Goal: Task Accomplishment & Management: Complete application form

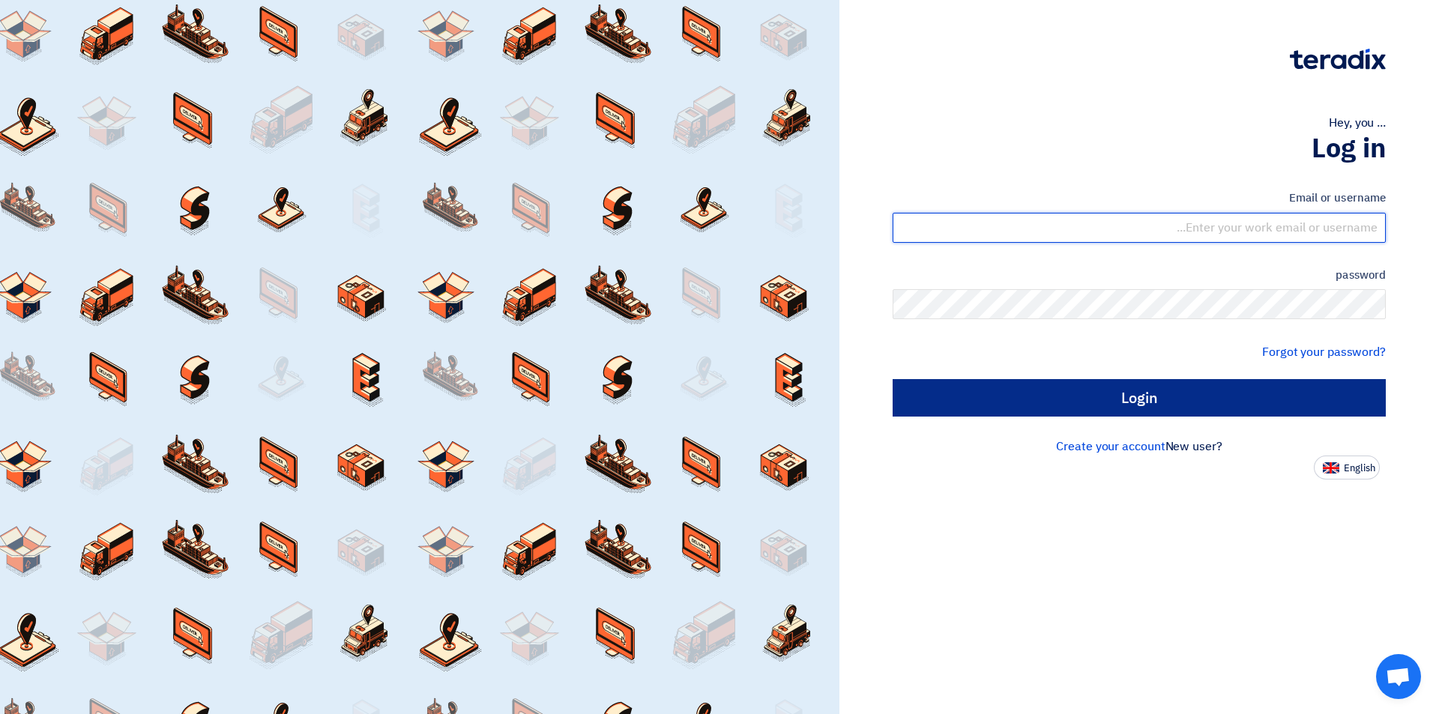
type input "sales@tareeqalkhair.com"
click at [1014, 394] on input "Login" at bounding box center [1139, 397] width 493 height 37
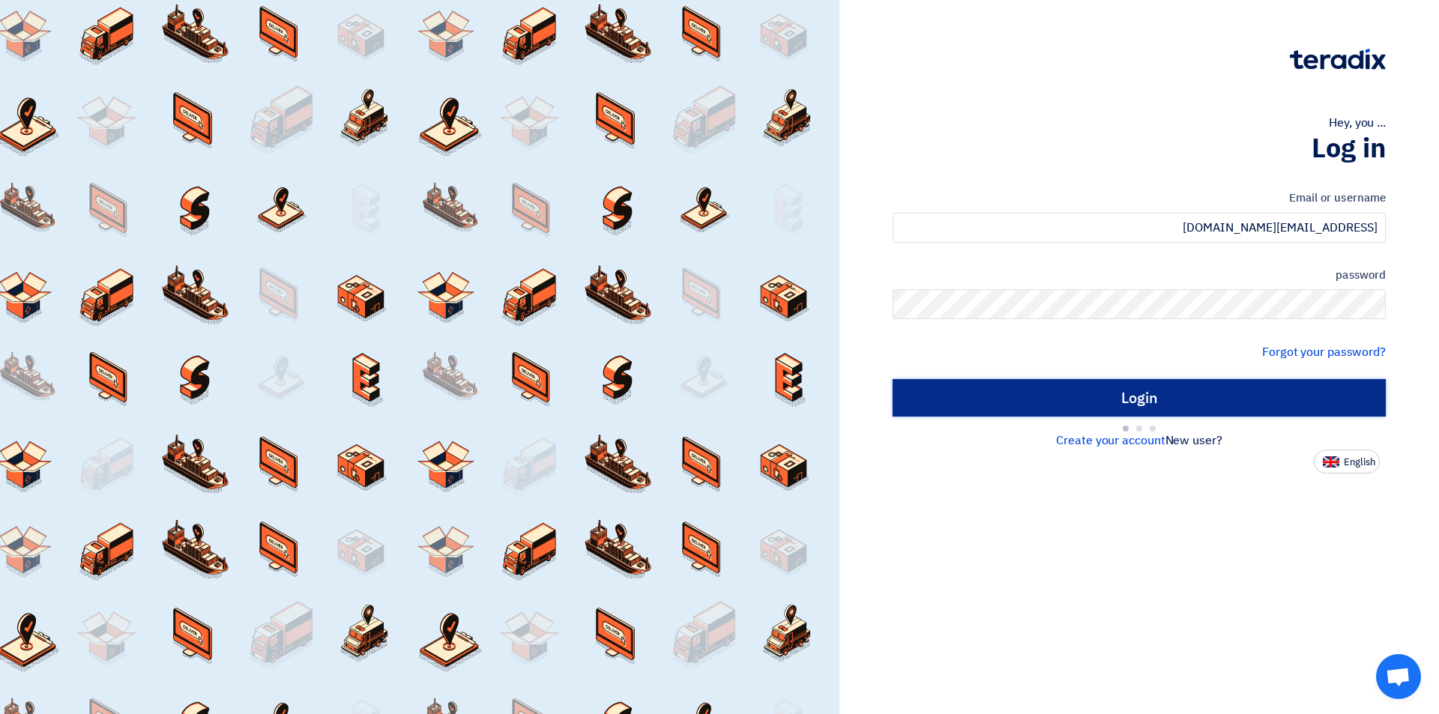
type input "Sign in"
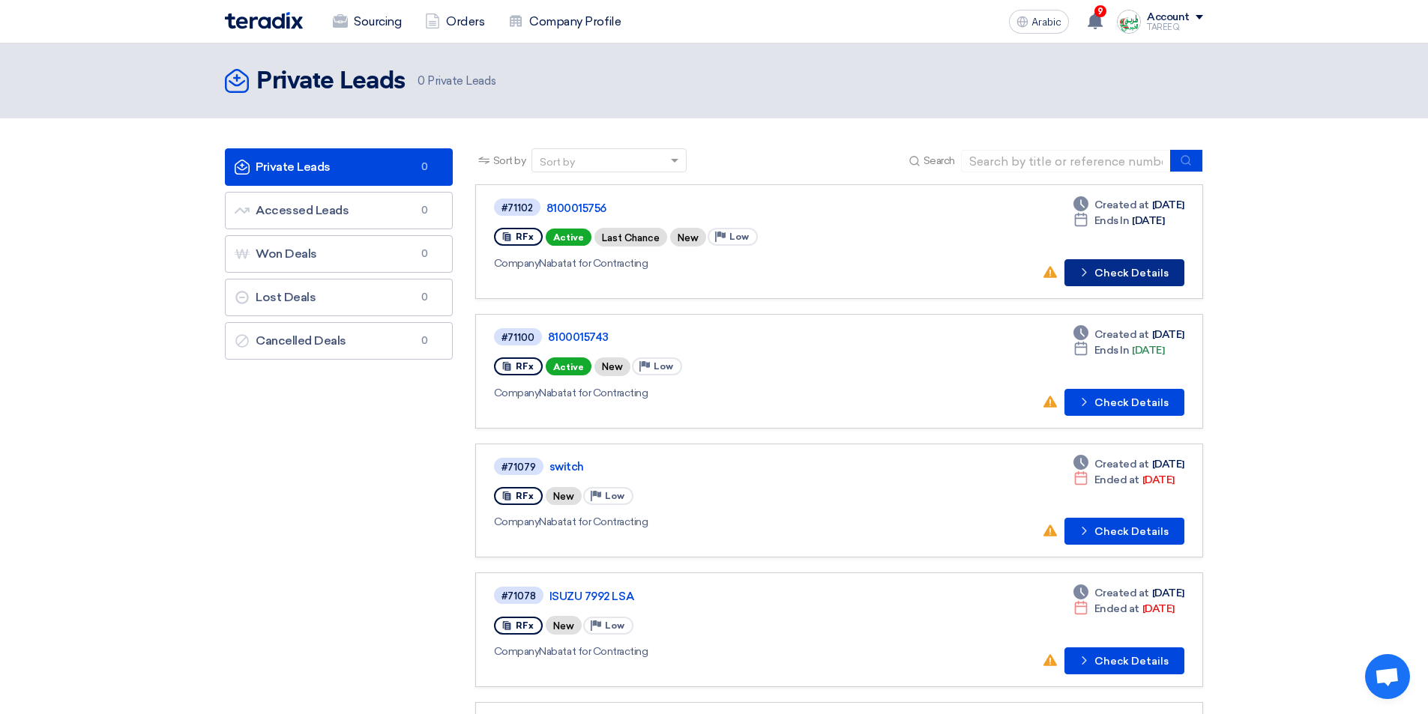
click at [1128, 274] on font "Check Details" at bounding box center [1132, 273] width 74 height 13
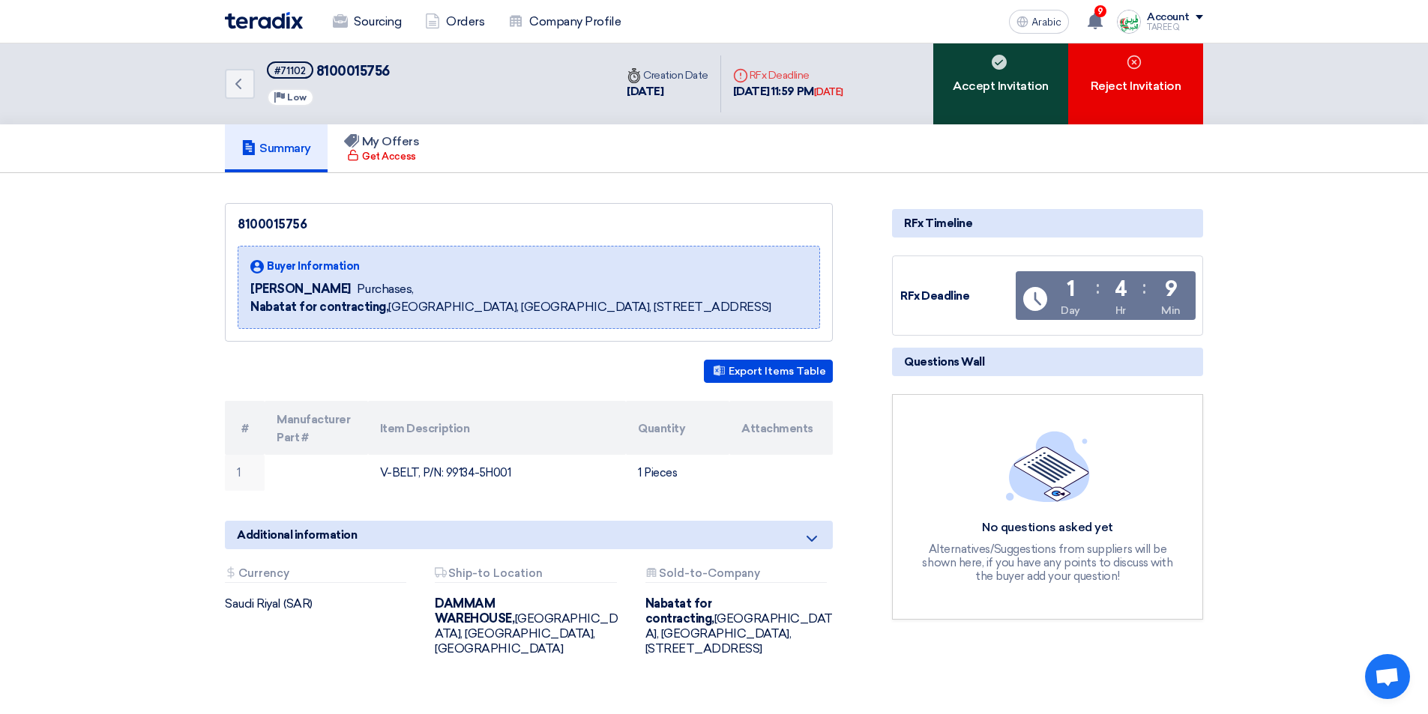
click at [987, 111] on div "Accept Invitation" at bounding box center [1000, 83] width 135 height 81
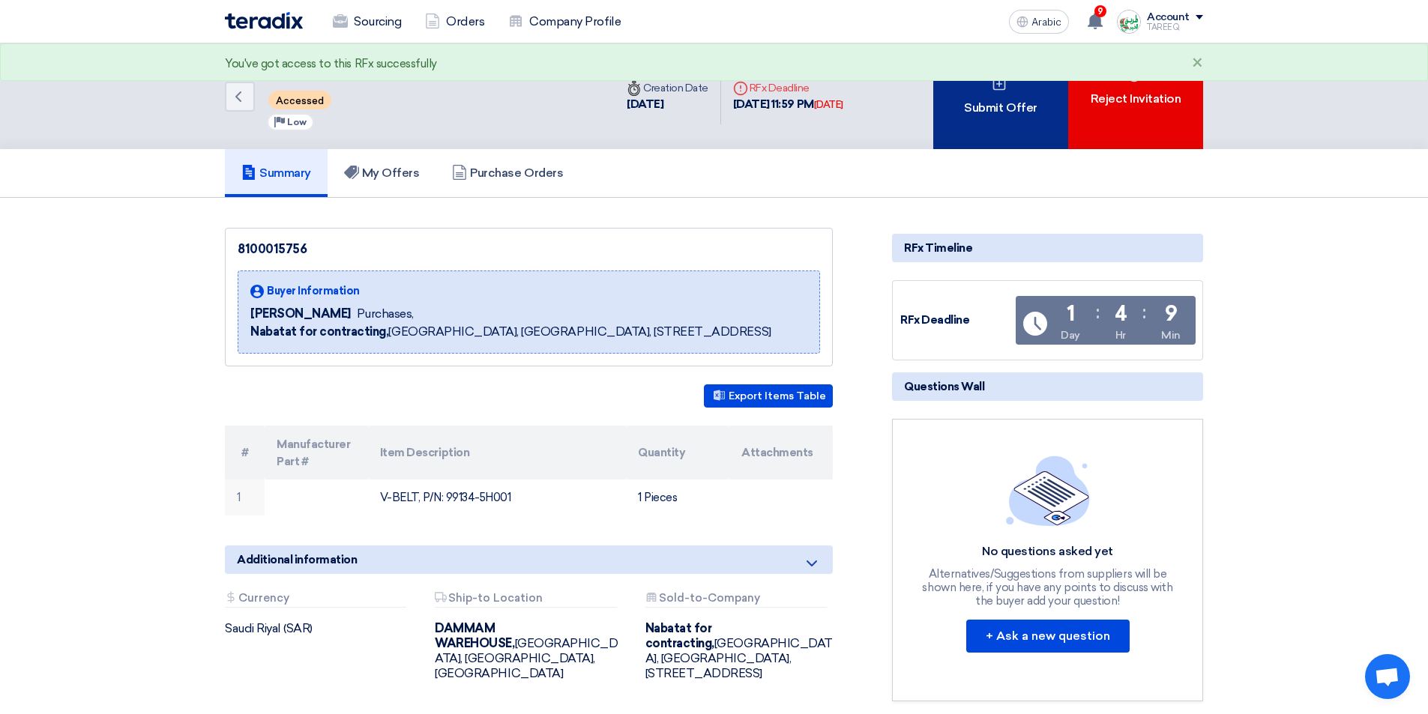
click at [987, 109] on font "Submit Offer" at bounding box center [1000, 107] width 73 height 14
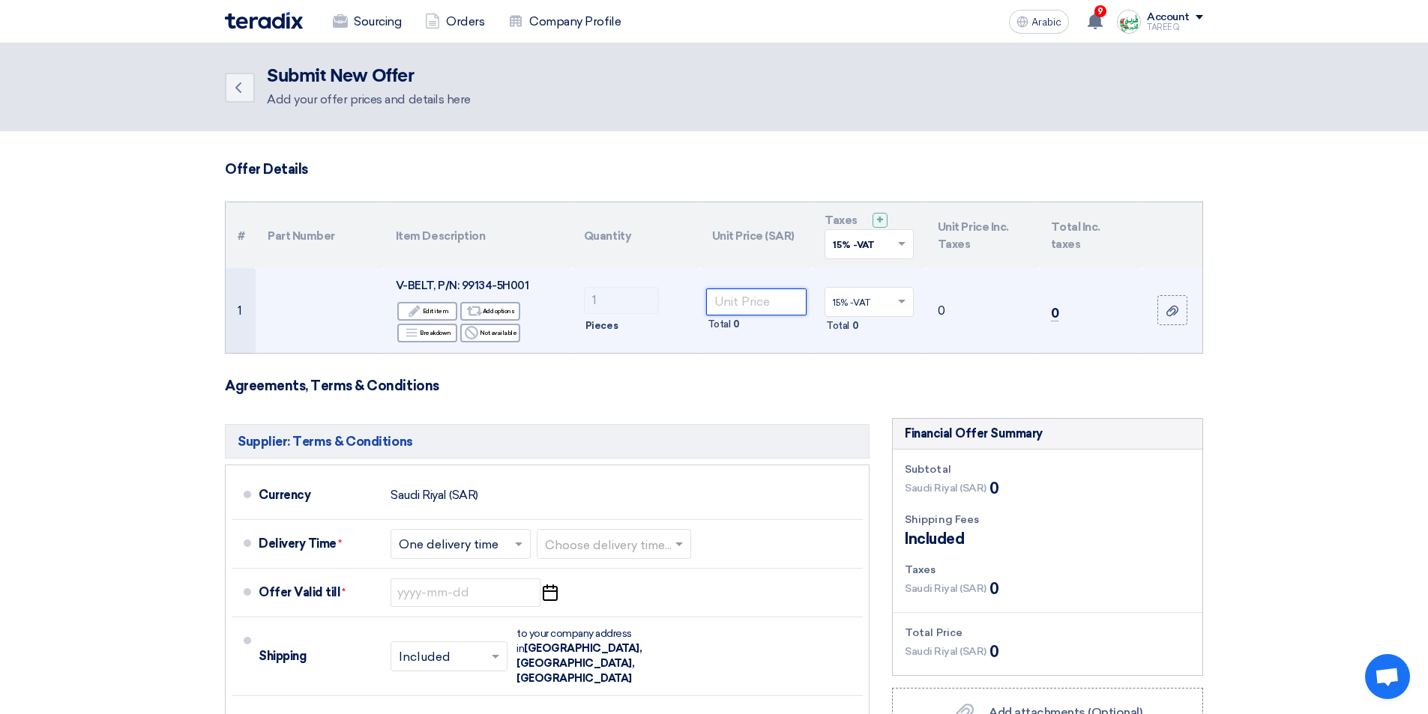
click at [757, 303] on input "number" at bounding box center [756, 302] width 101 height 27
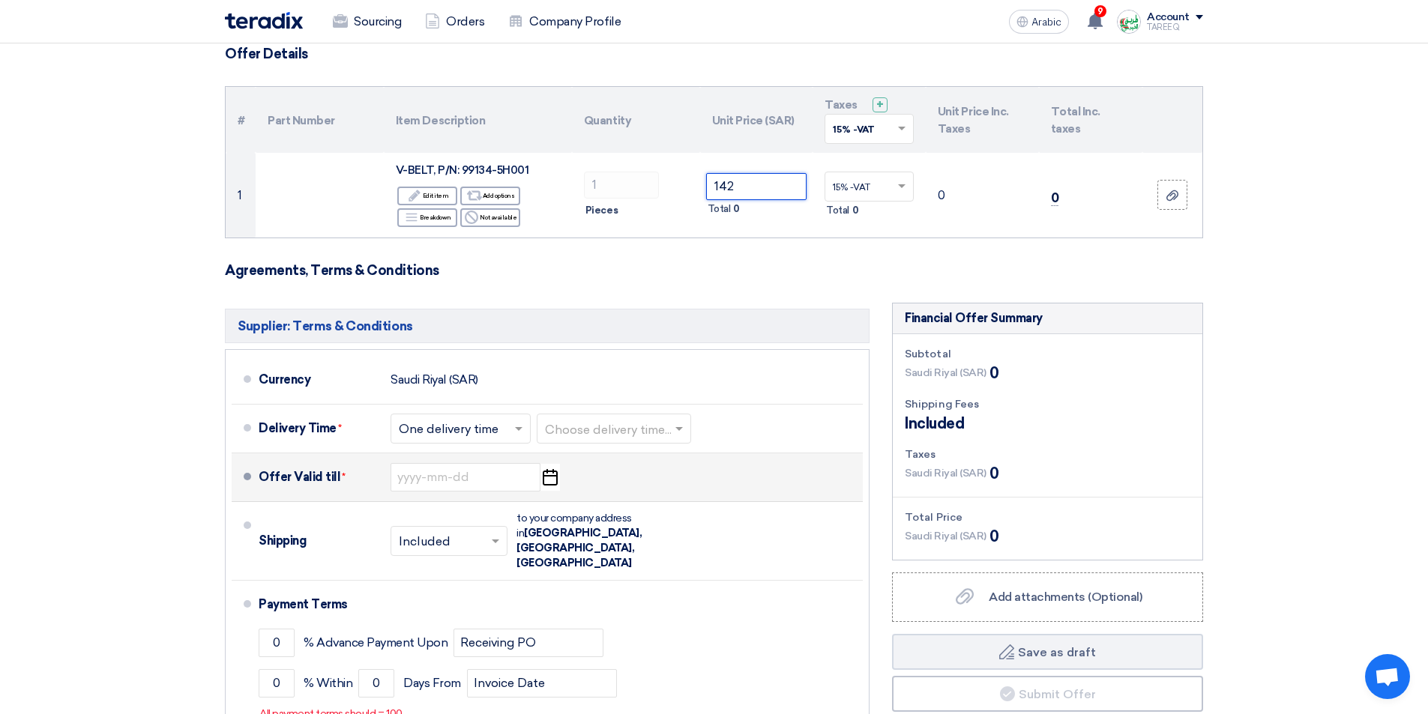
scroll to position [150, 0]
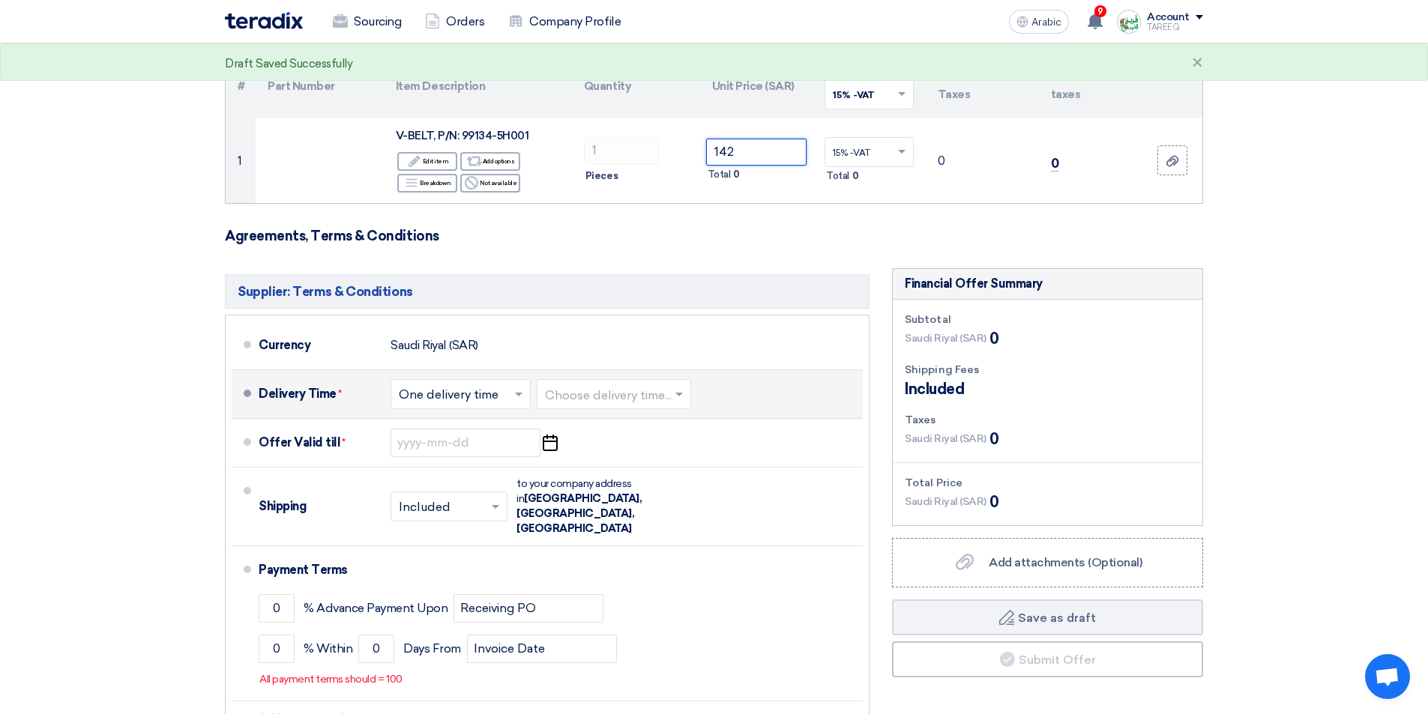
type input "142"
click at [617, 397] on input "text" at bounding box center [614, 396] width 139 height 22
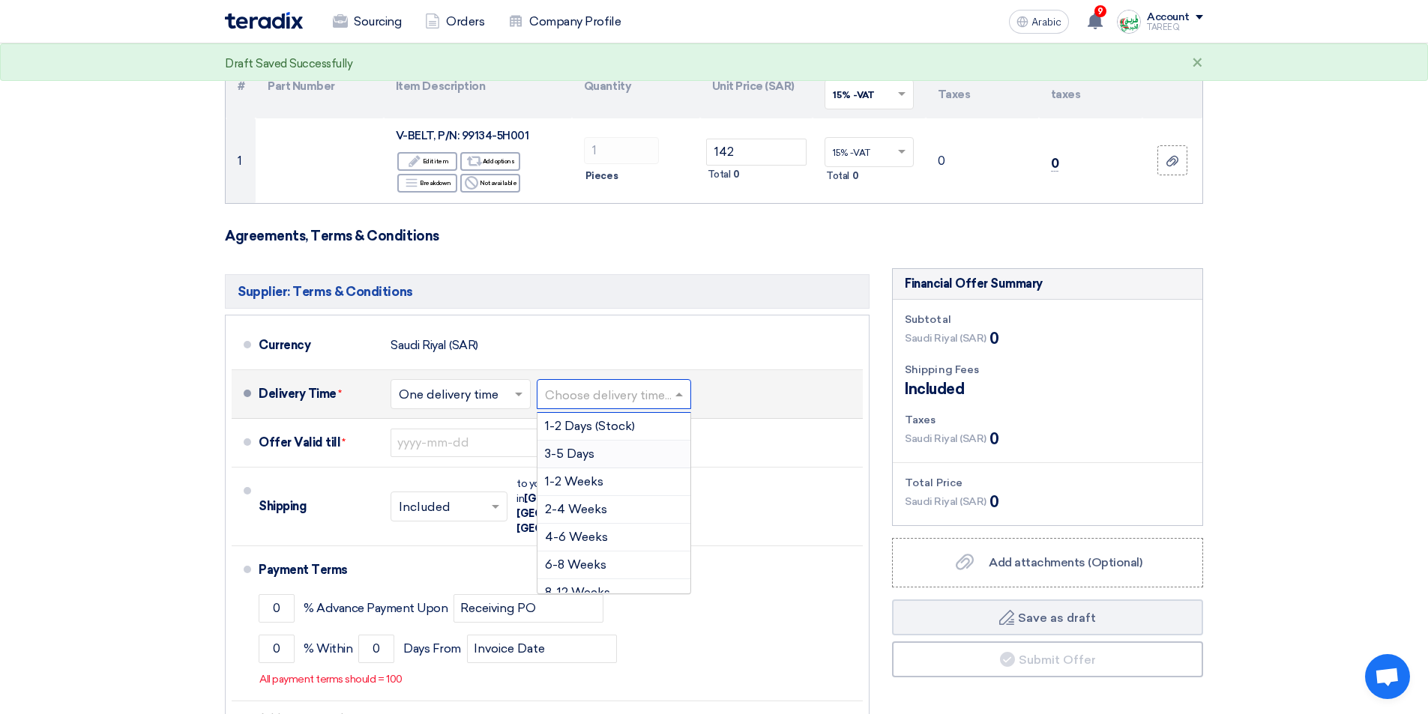
click at [589, 453] on font "3-5 Days" at bounding box center [569, 454] width 49 height 14
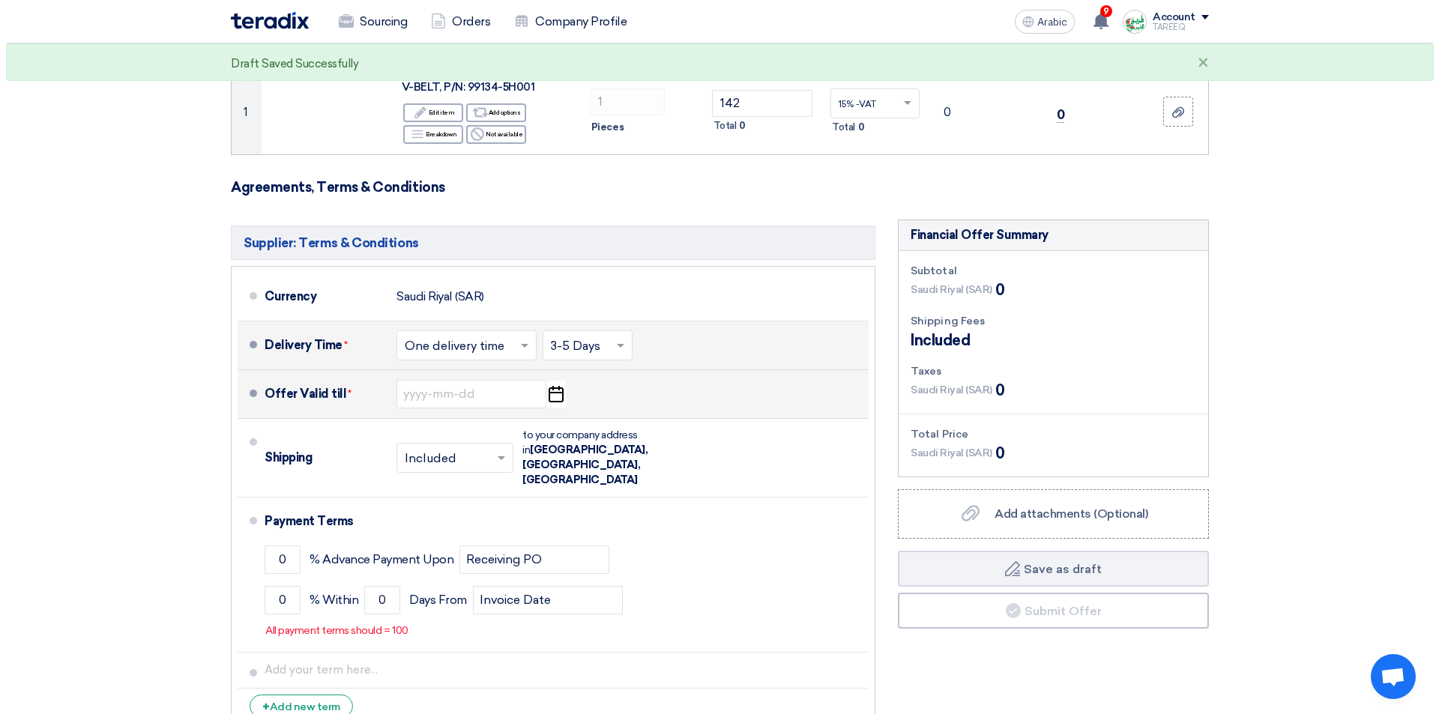
scroll to position [225, 0]
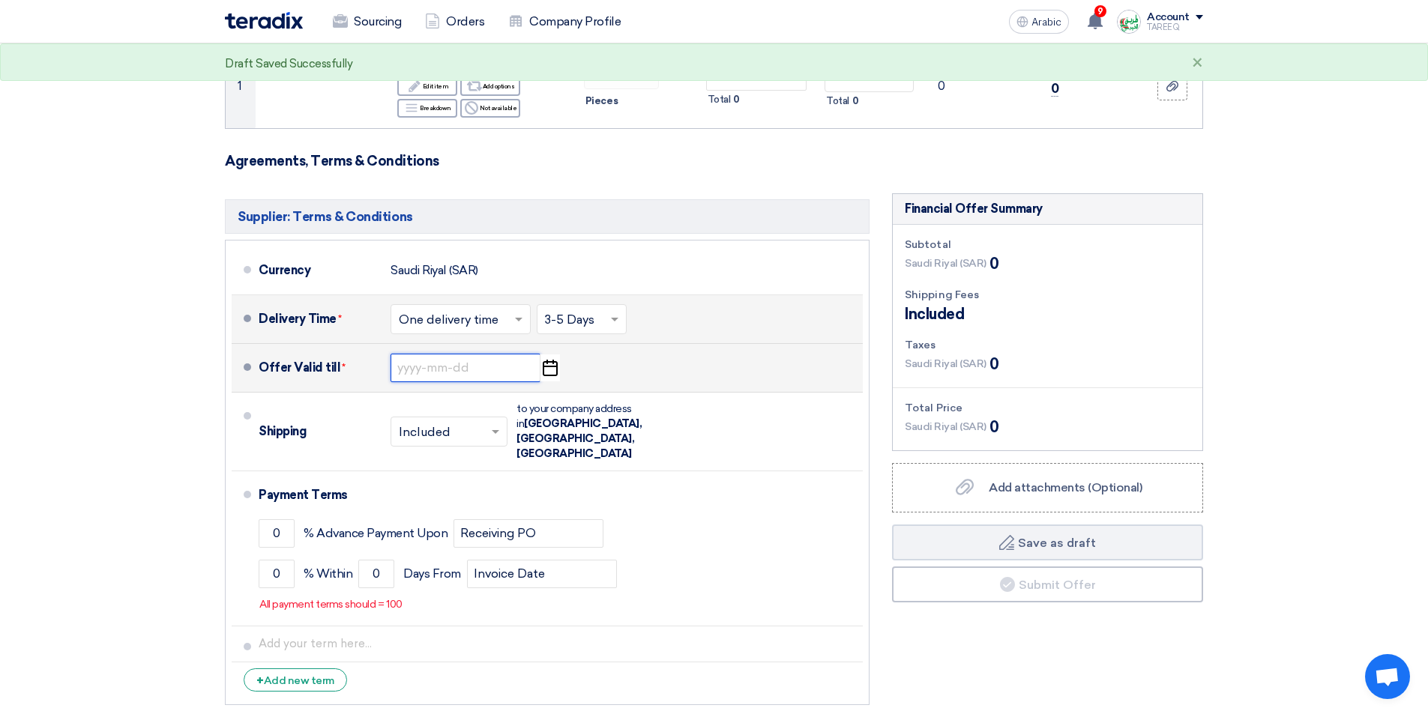
click at [425, 368] on input at bounding box center [466, 368] width 150 height 28
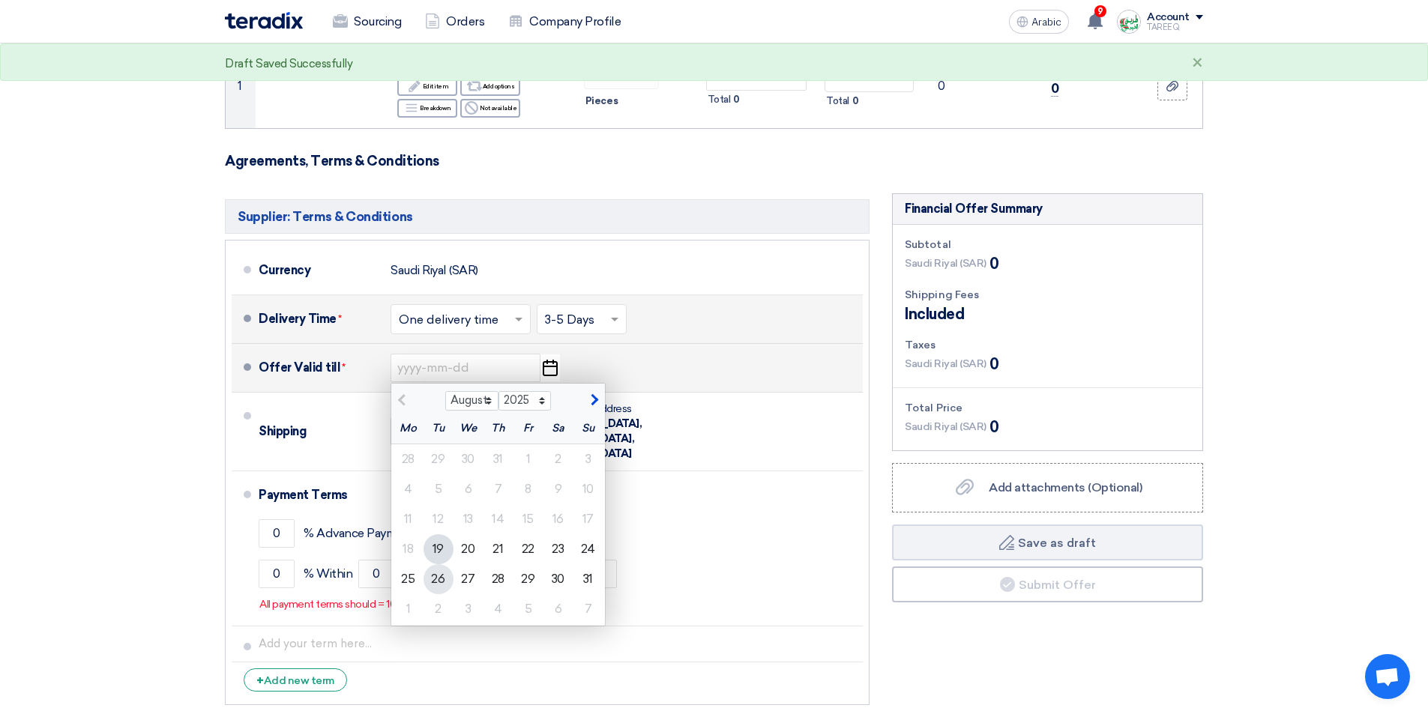
click at [441, 581] on font "26" at bounding box center [437, 579] width 13 height 14
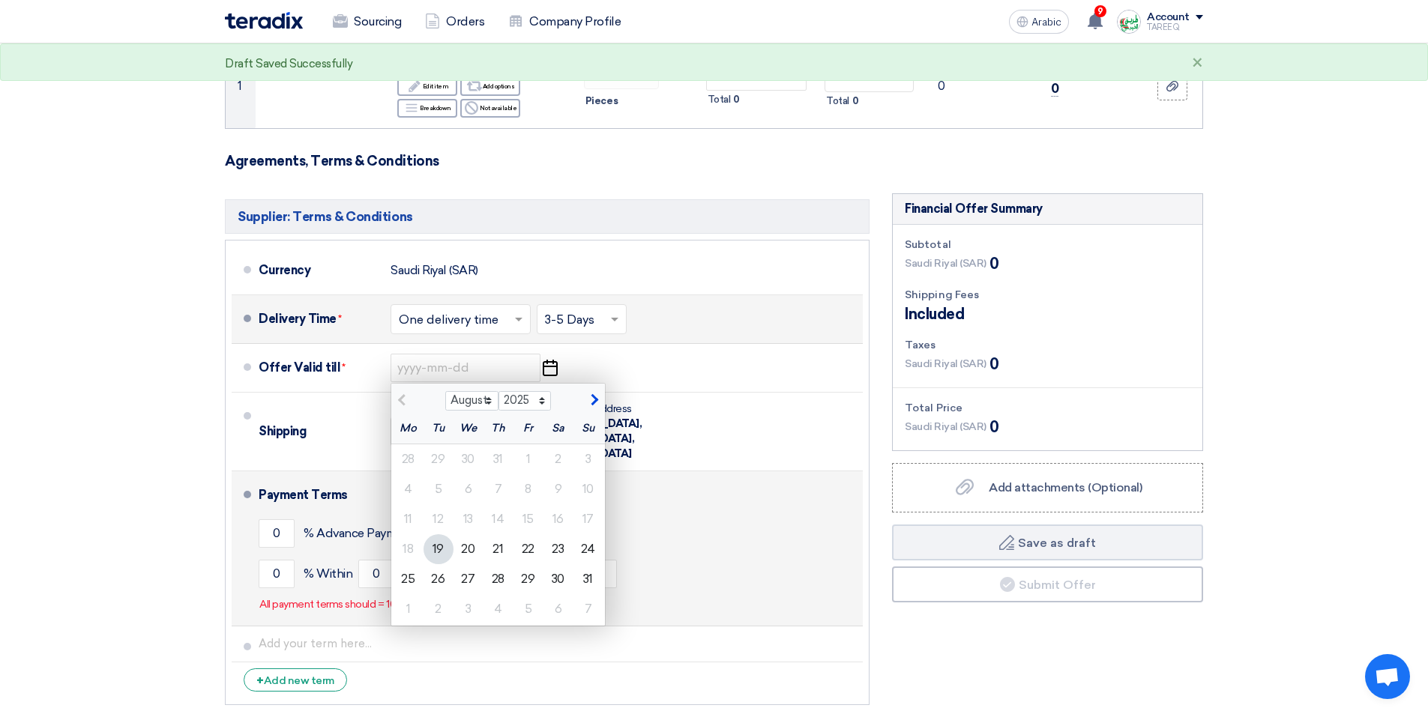
type input "8/26/2025"
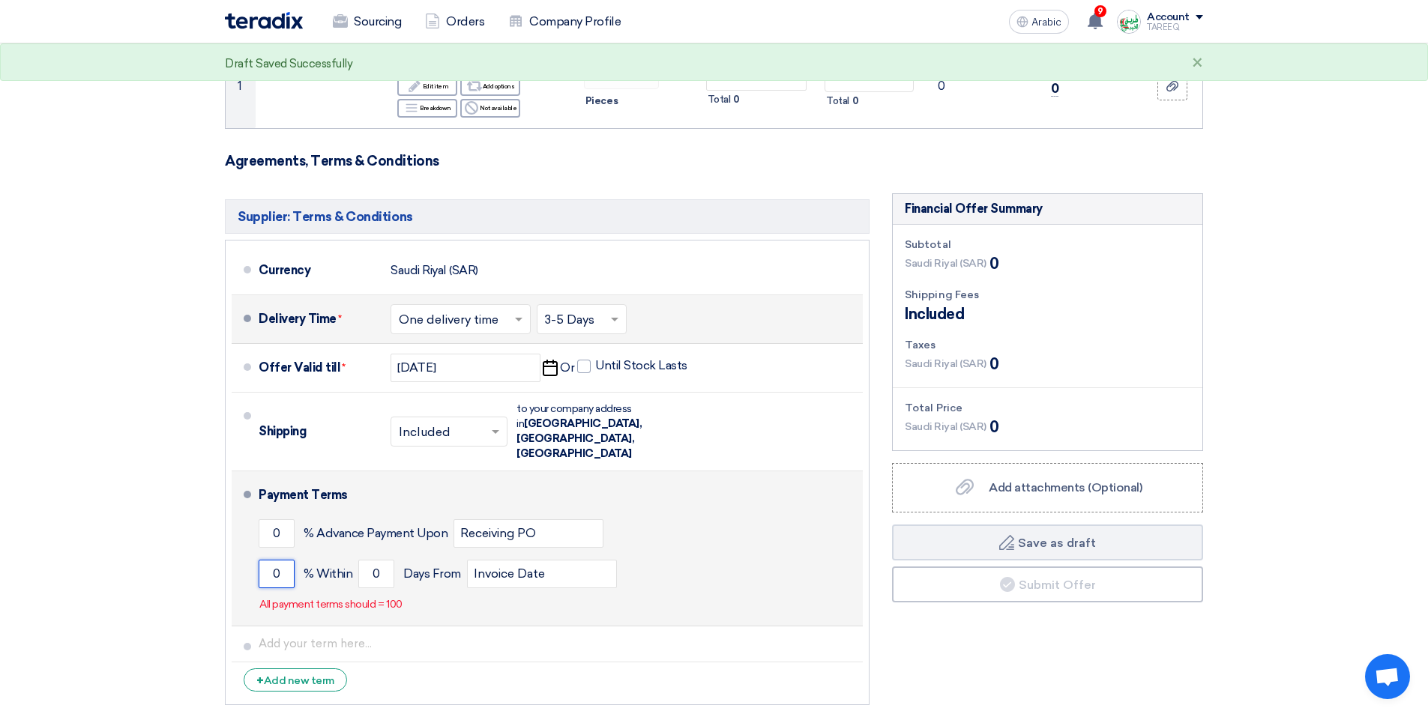
click at [263, 560] on input "0" at bounding box center [277, 574] width 36 height 28
type input "100"
click at [369, 560] on input "0" at bounding box center [376, 574] width 36 height 28
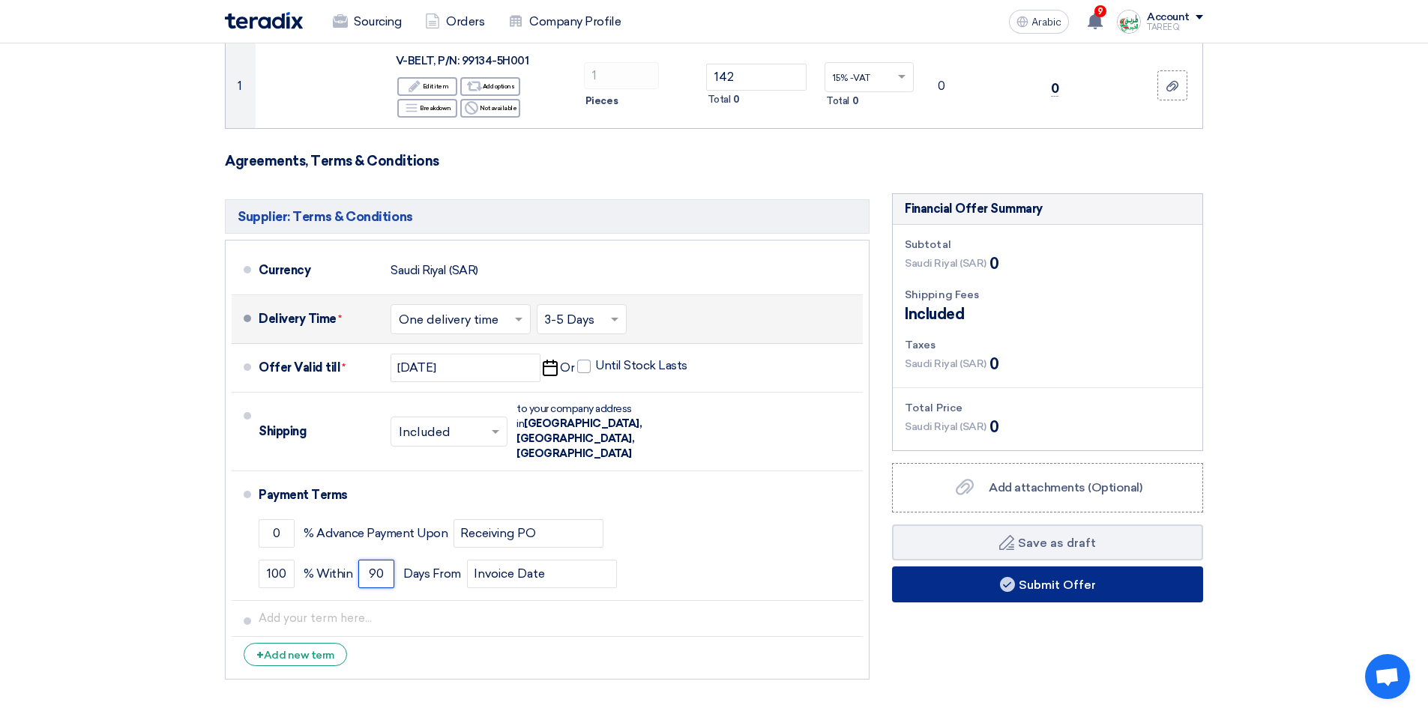
type input "90"
click at [951, 593] on button "Submit Offer" at bounding box center [1047, 585] width 311 height 36
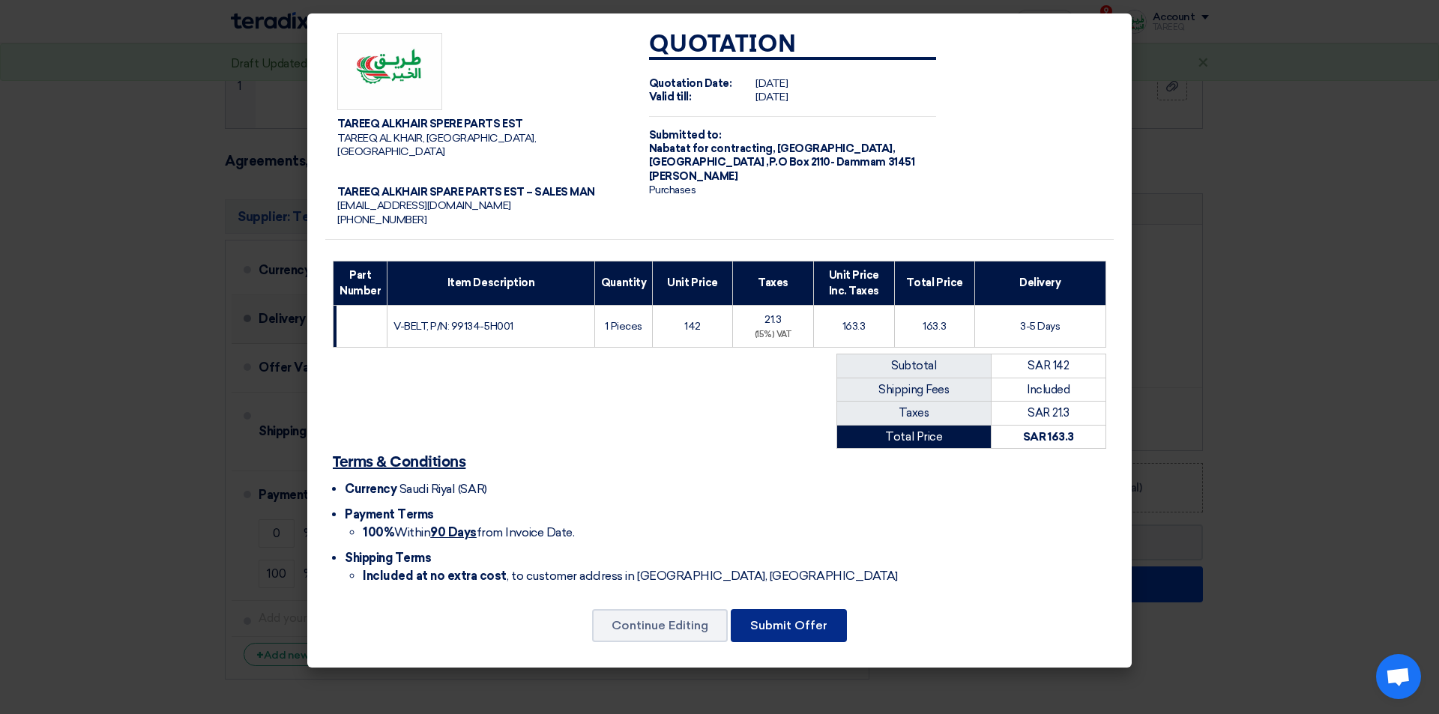
click at [811, 617] on button "Submit Offer" at bounding box center [789, 625] width 116 height 33
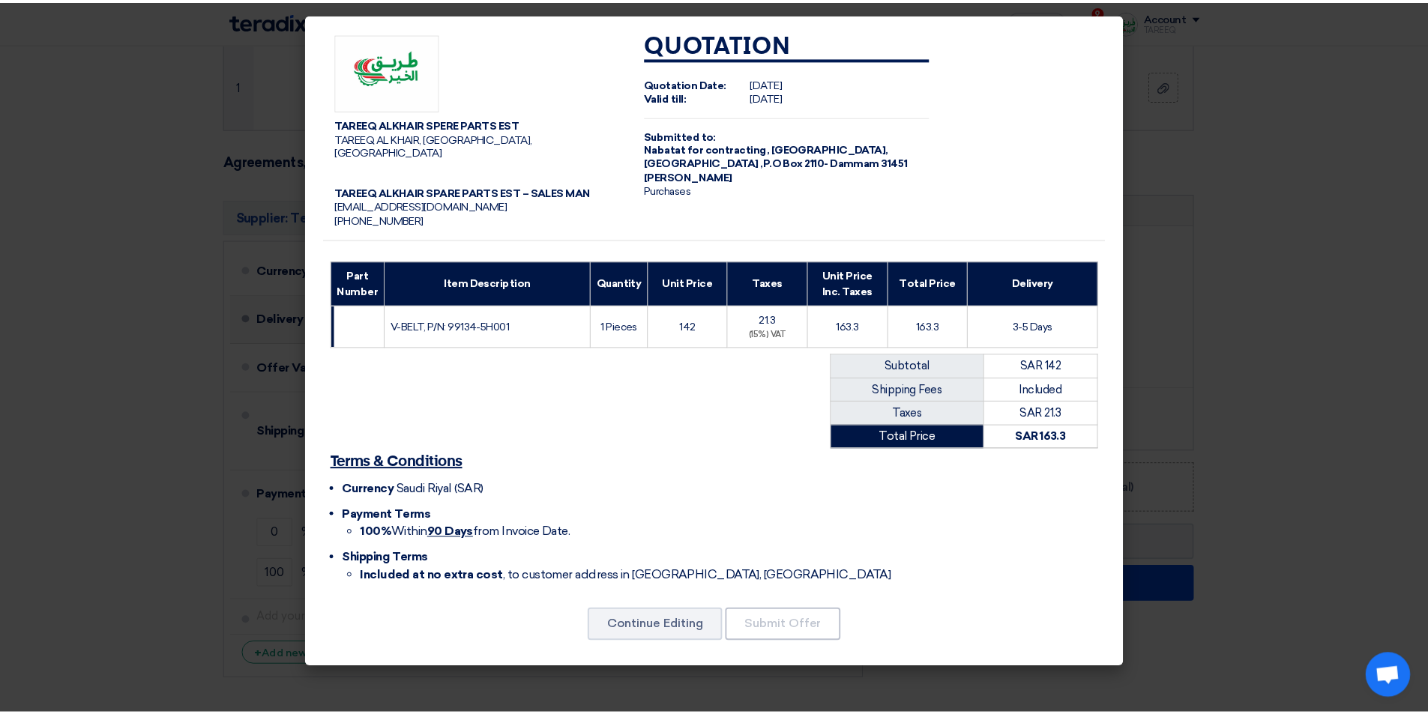
scroll to position [0, 0]
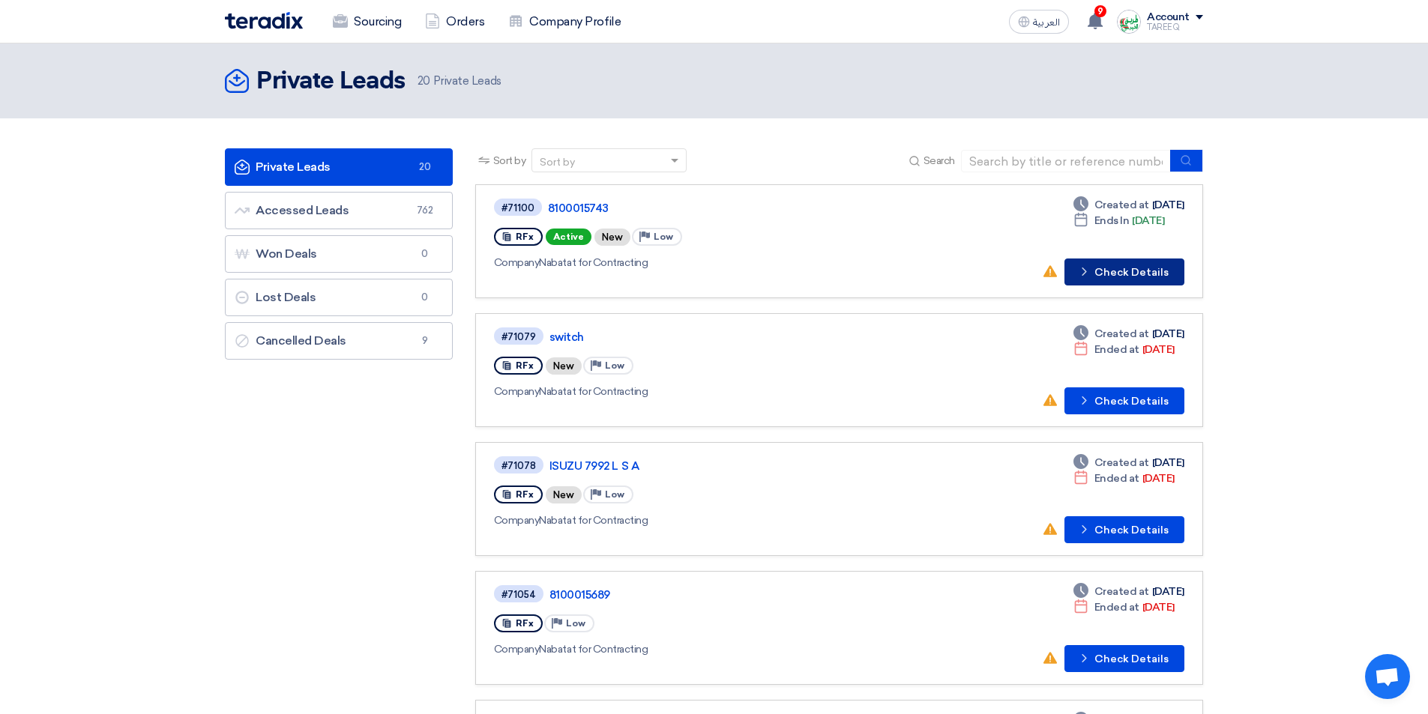
click at [1138, 277] on button "Check details Check Details" at bounding box center [1125, 272] width 120 height 27
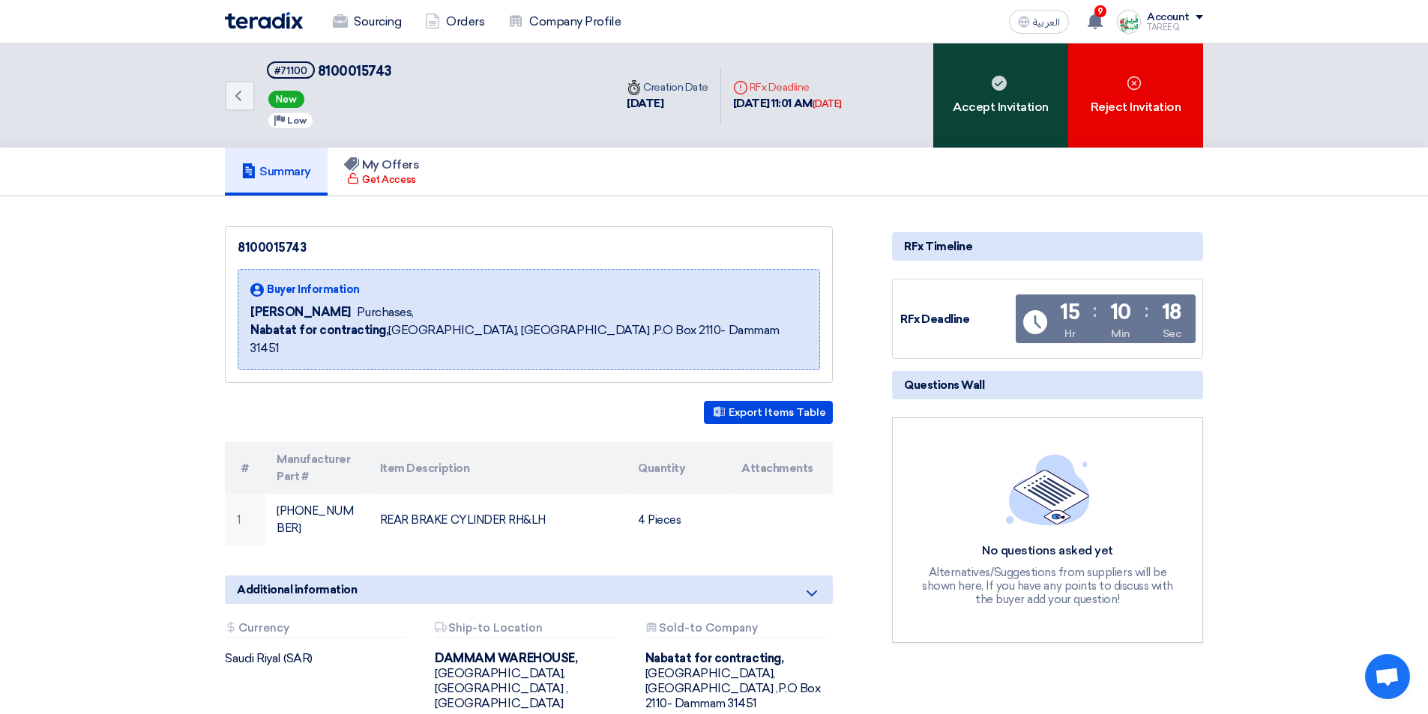
click at [1033, 105] on div "Accept Invitation" at bounding box center [1000, 95] width 135 height 104
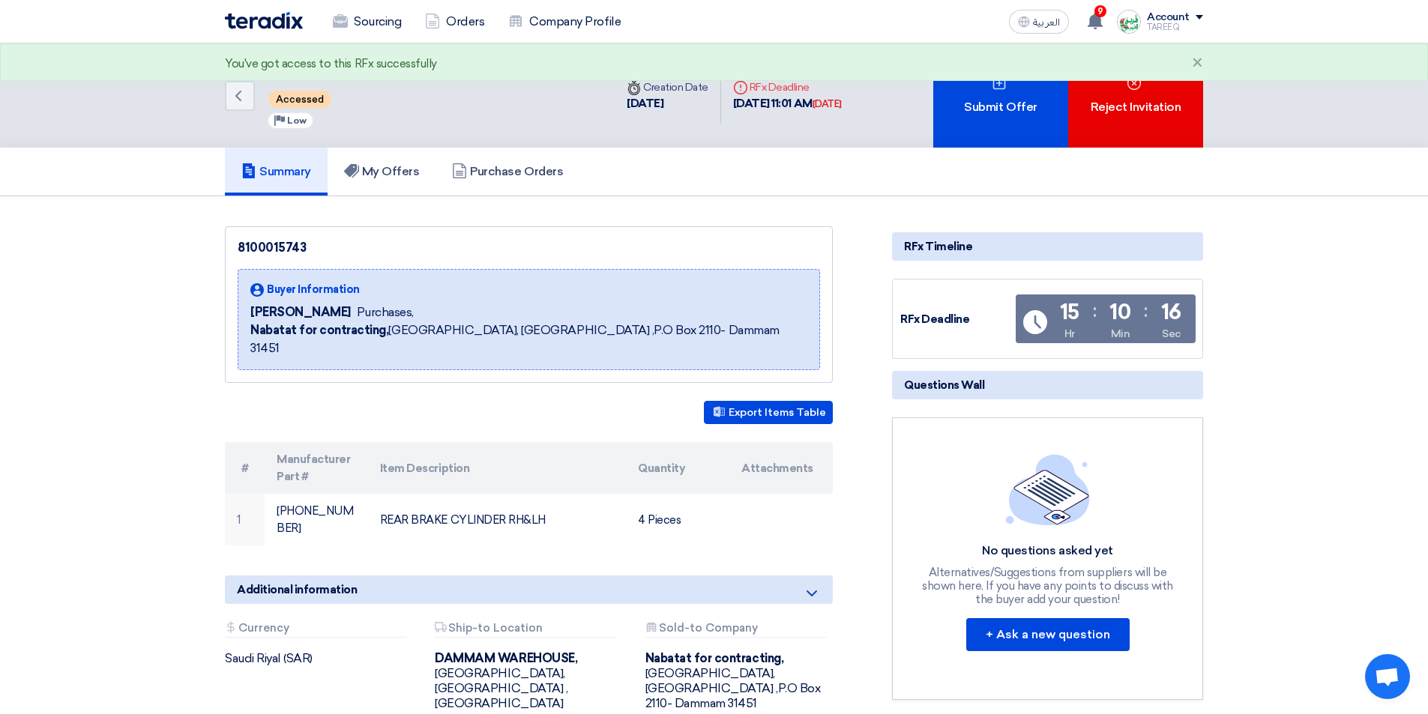
click at [1029, 106] on div "Submit Offer" at bounding box center [1000, 95] width 135 height 104
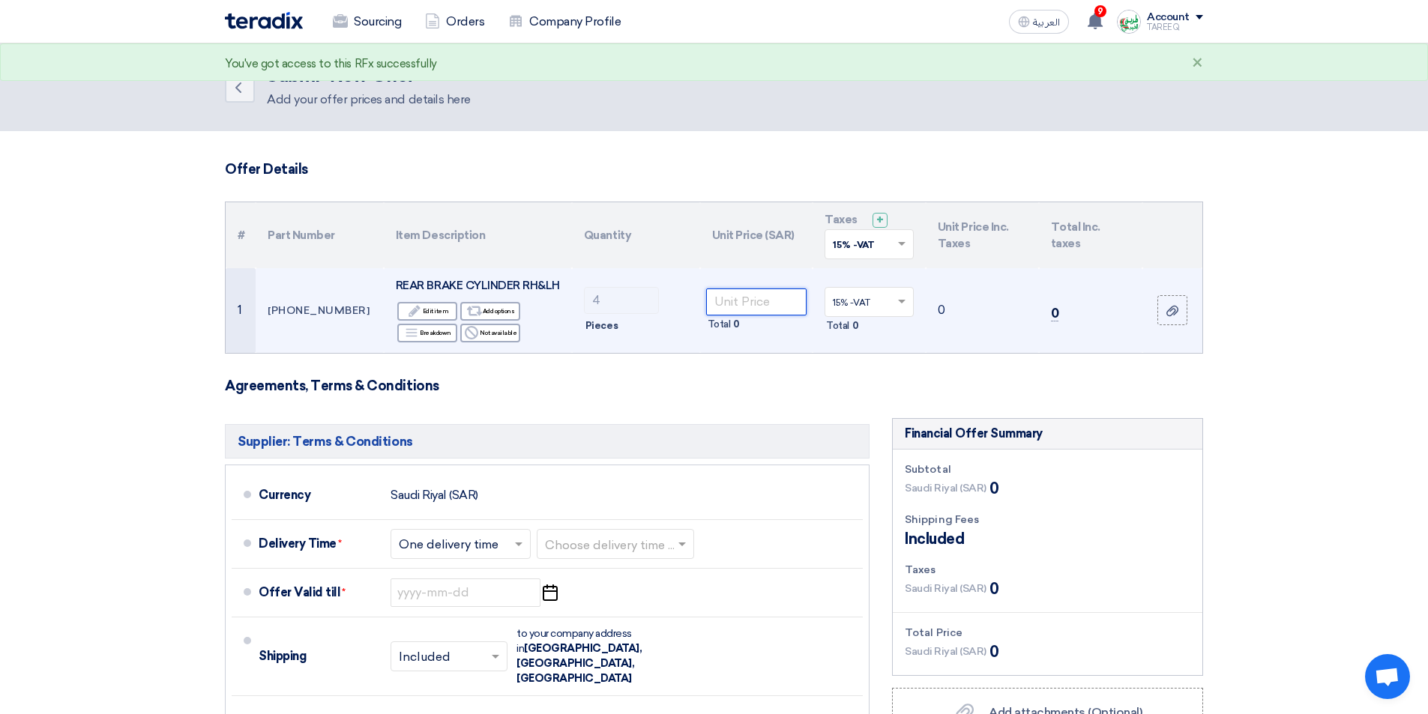
click at [798, 309] on input "number" at bounding box center [756, 302] width 101 height 27
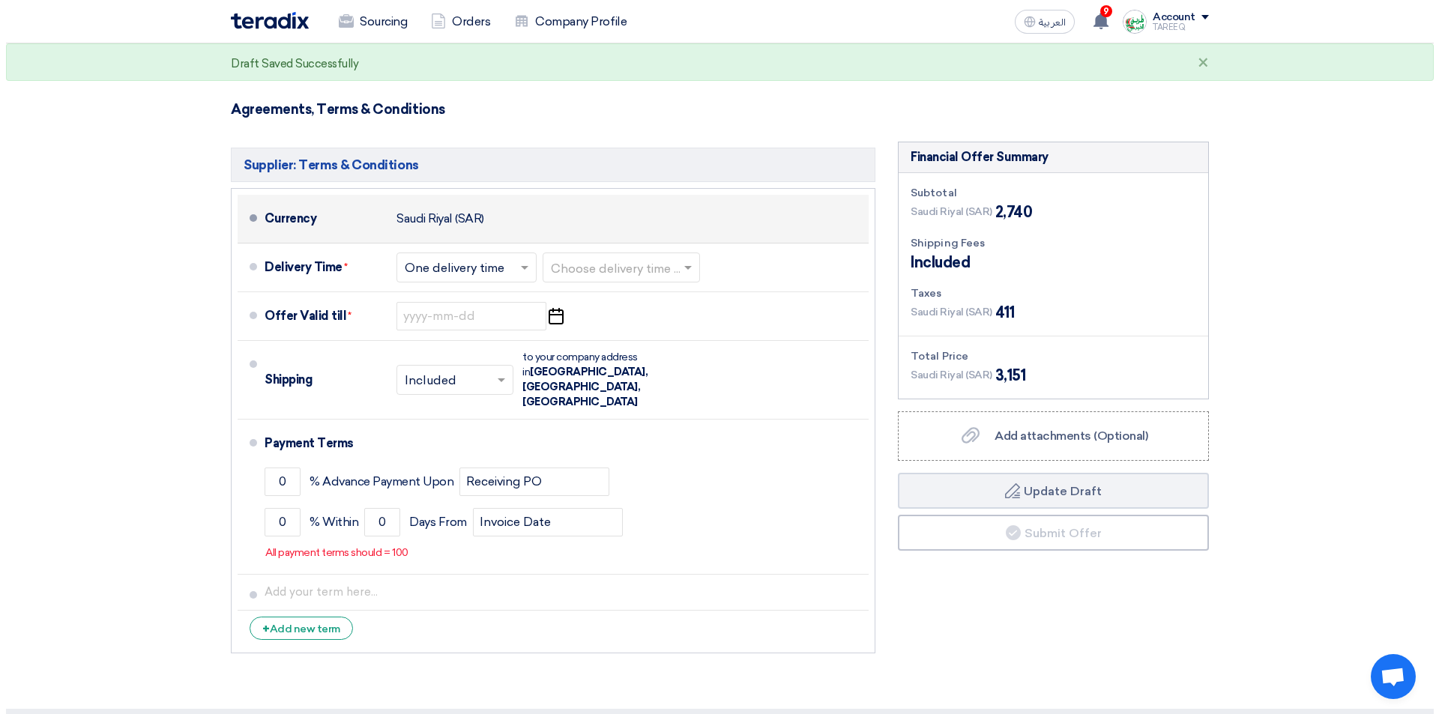
scroll to position [300, 0]
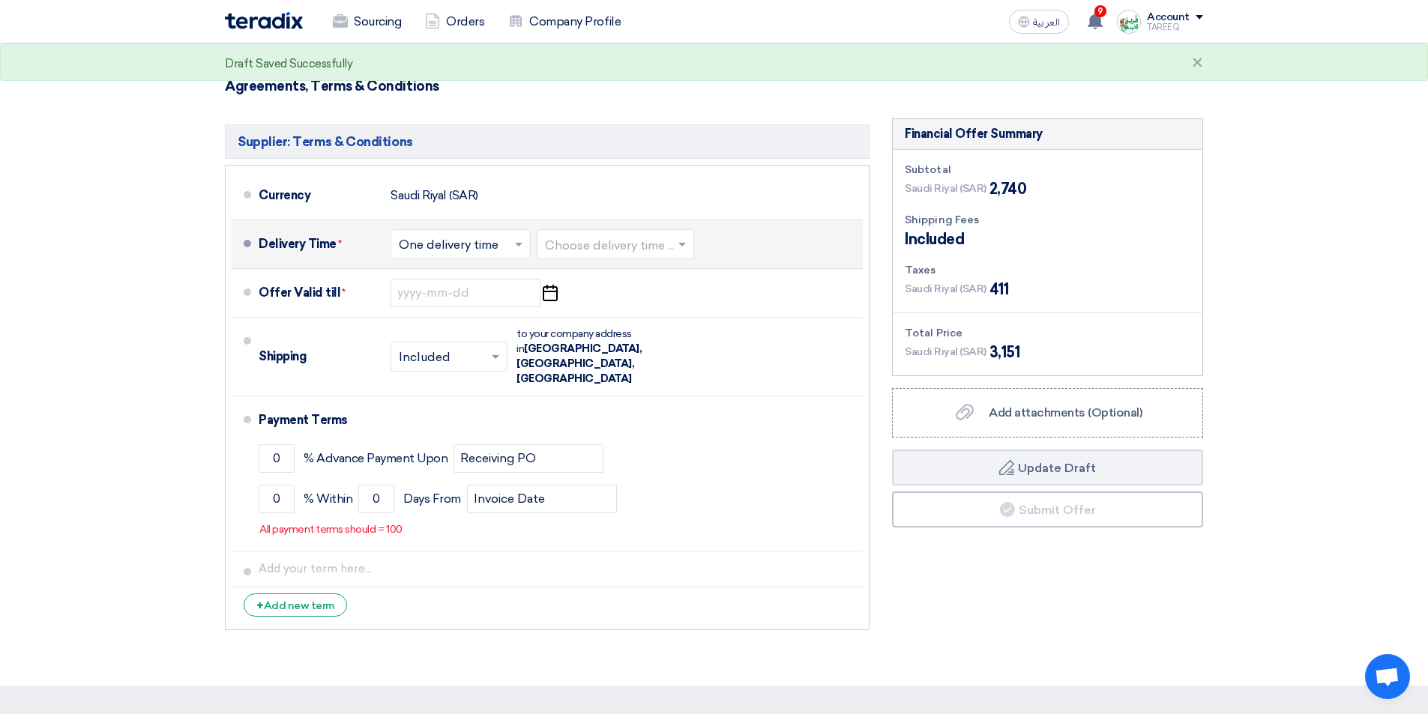
type input "685"
click at [603, 256] on input "text" at bounding box center [616, 246] width 142 height 22
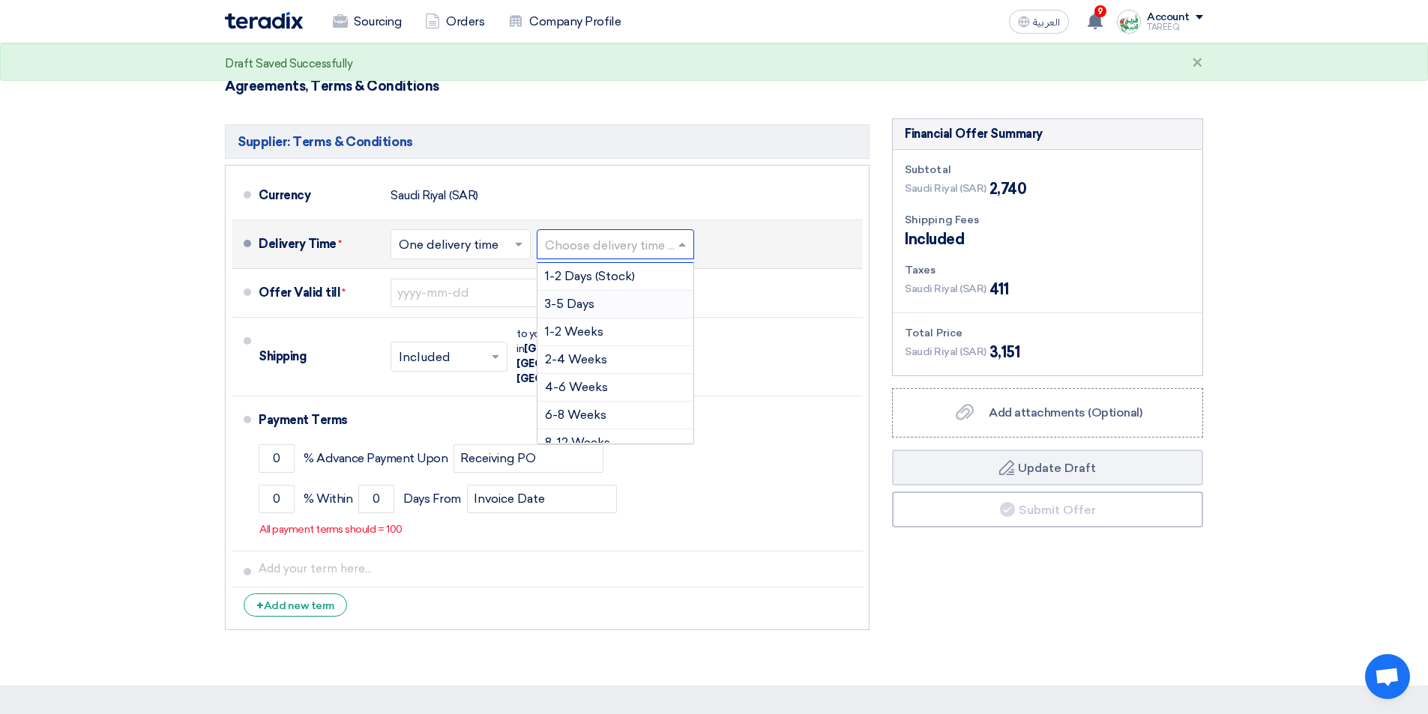
click at [585, 311] on span "3-5 Days" at bounding box center [569, 304] width 49 height 14
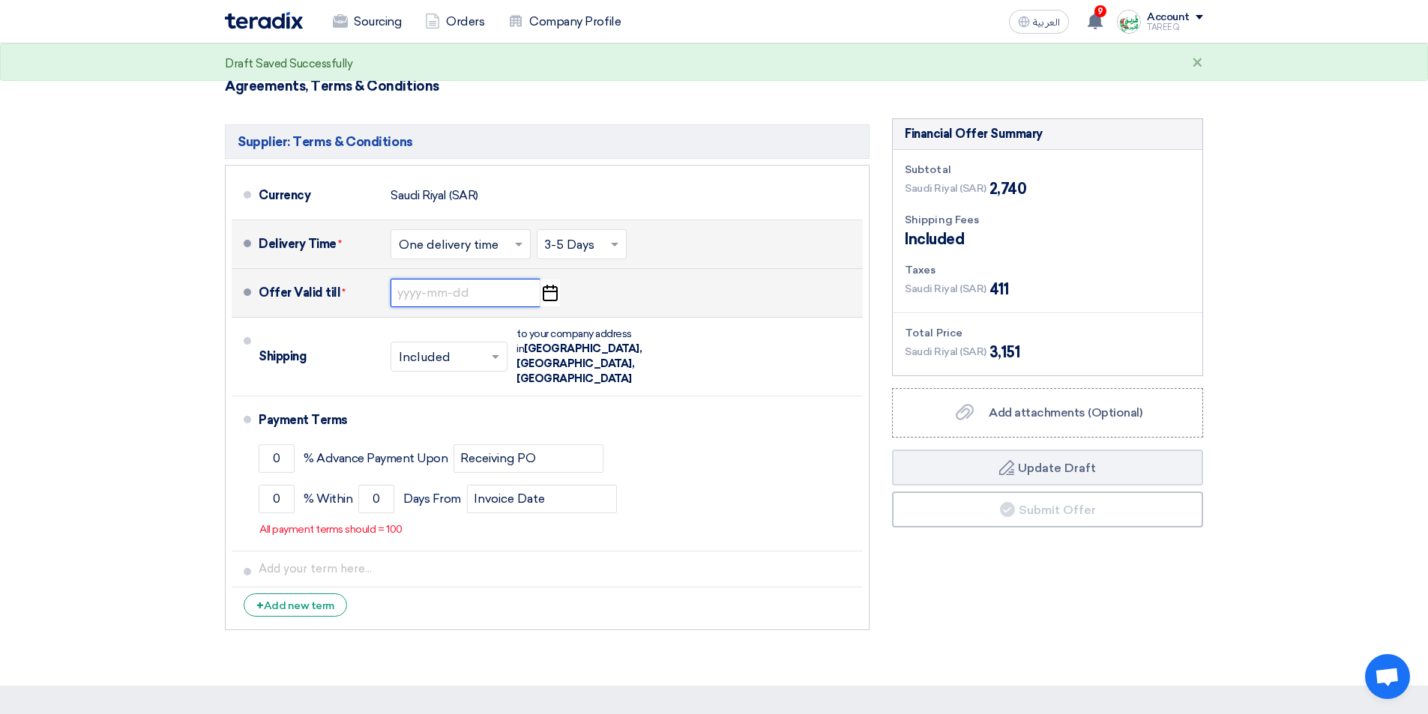
click at [465, 307] on input at bounding box center [466, 293] width 150 height 28
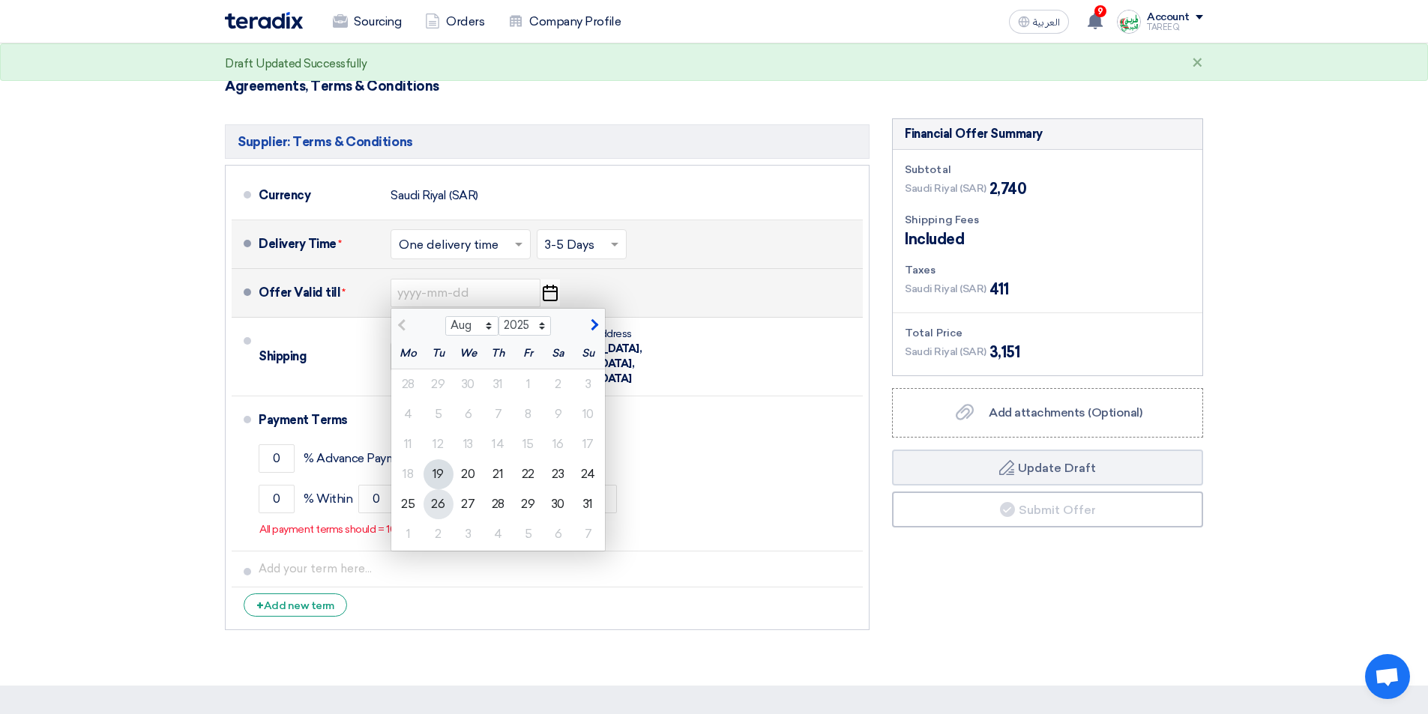
click at [442, 520] on div "26" at bounding box center [439, 505] width 30 height 30
type input "8/26/2025"
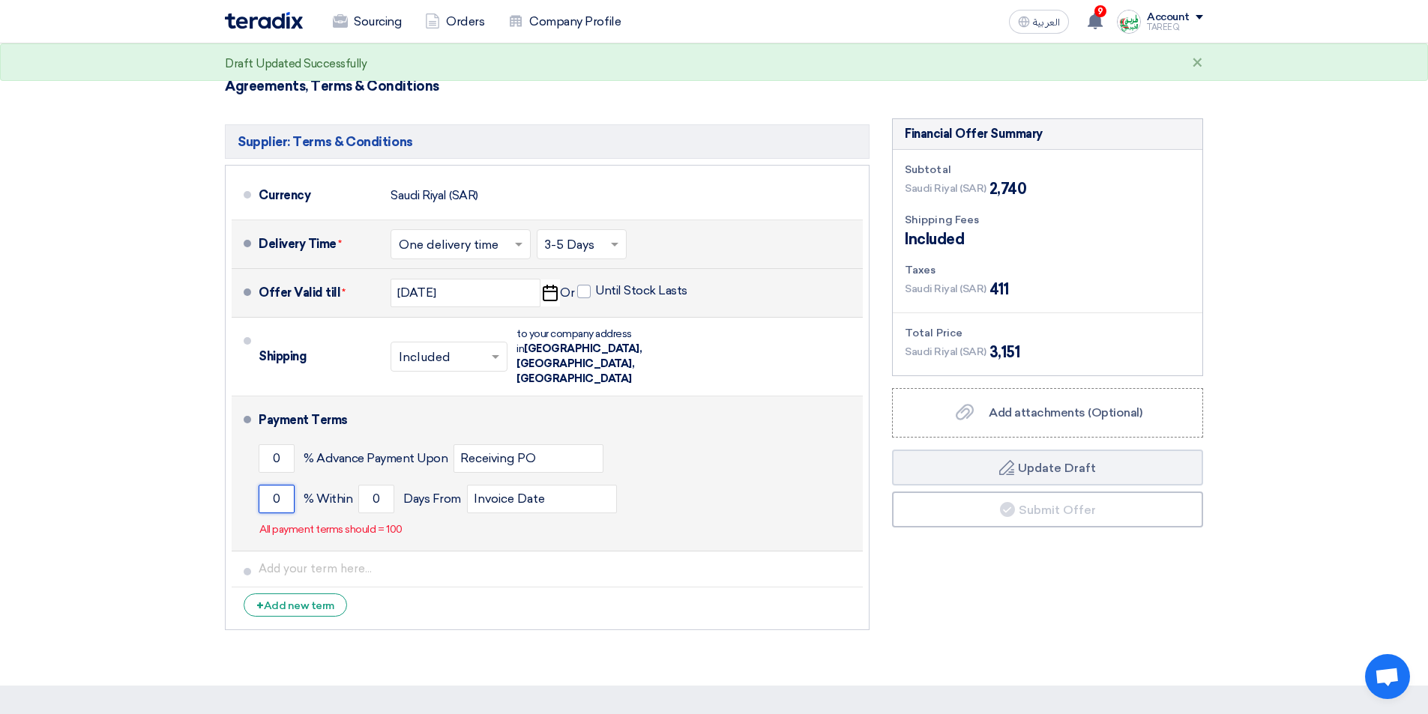
click at [268, 492] on input "0" at bounding box center [277, 499] width 36 height 28
type input "100"
click at [365, 493] on input "0" at bounding box center [376, 499] width 36 height 28
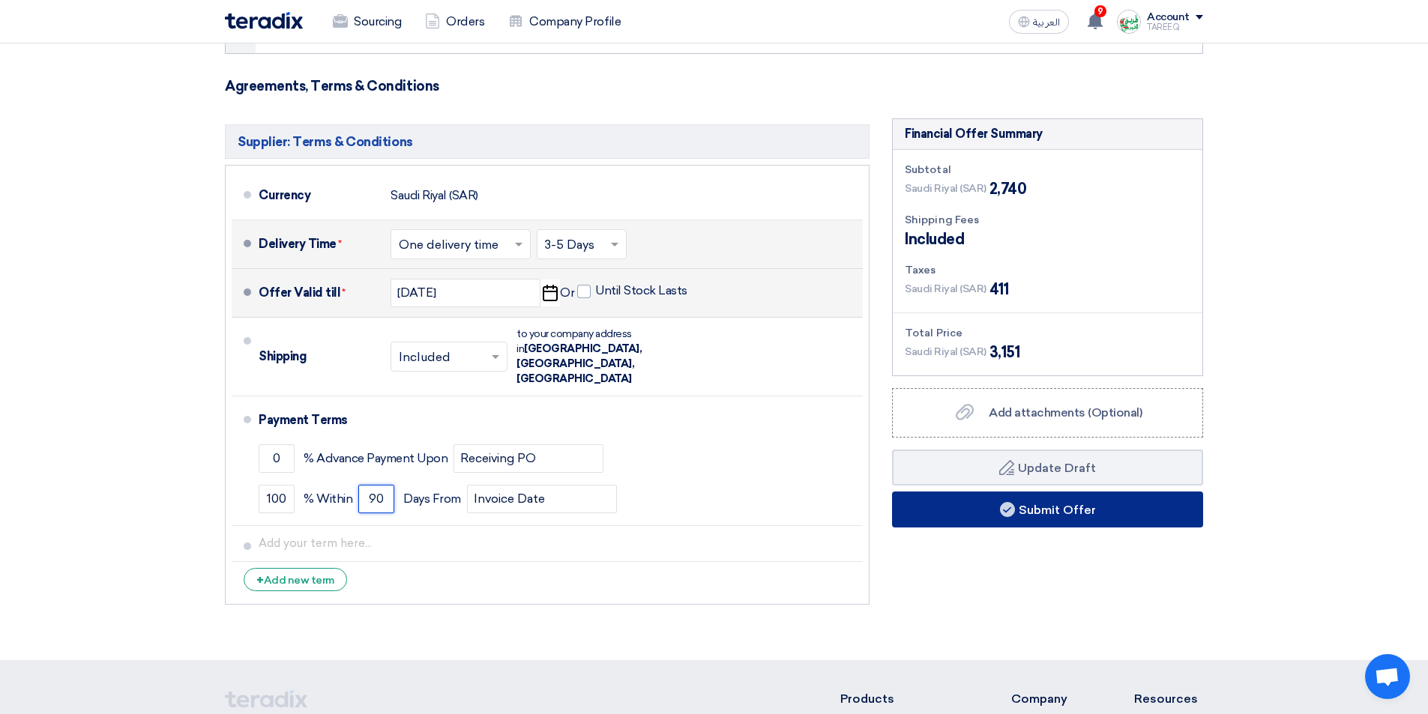
type input "90"
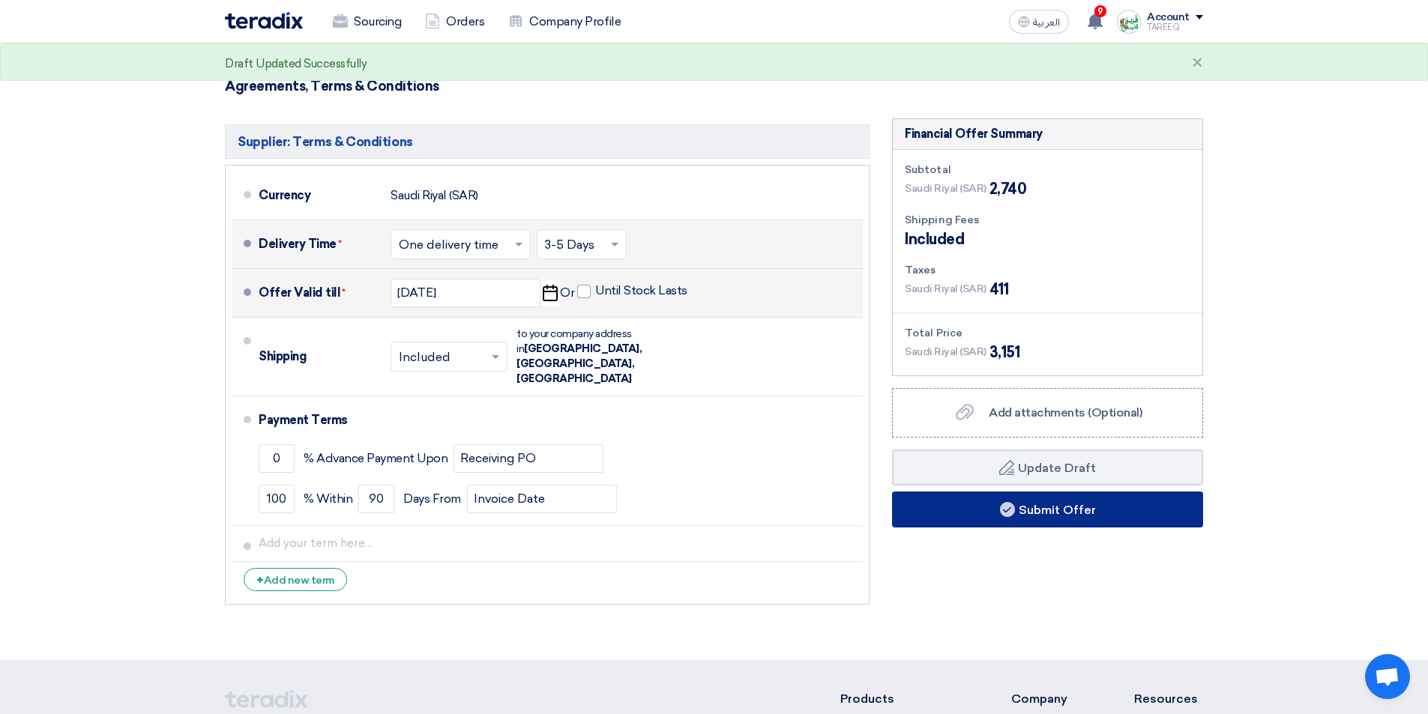
click at [975, 528] on button "Submit Offer" at bounding box center [1047, 510] width 311 height 36
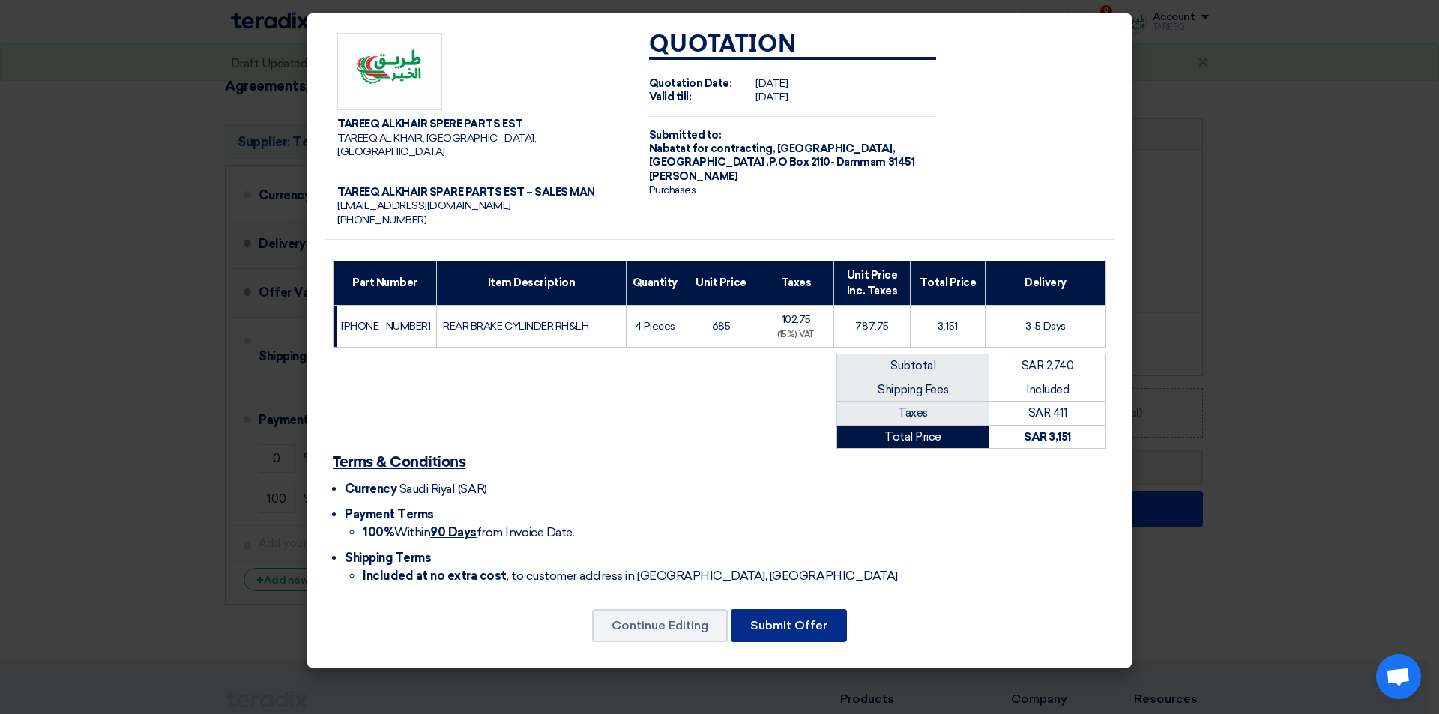
click at [782, 624] on button "Submit Offer" at bounding box center [789, 625] width 116 height 33
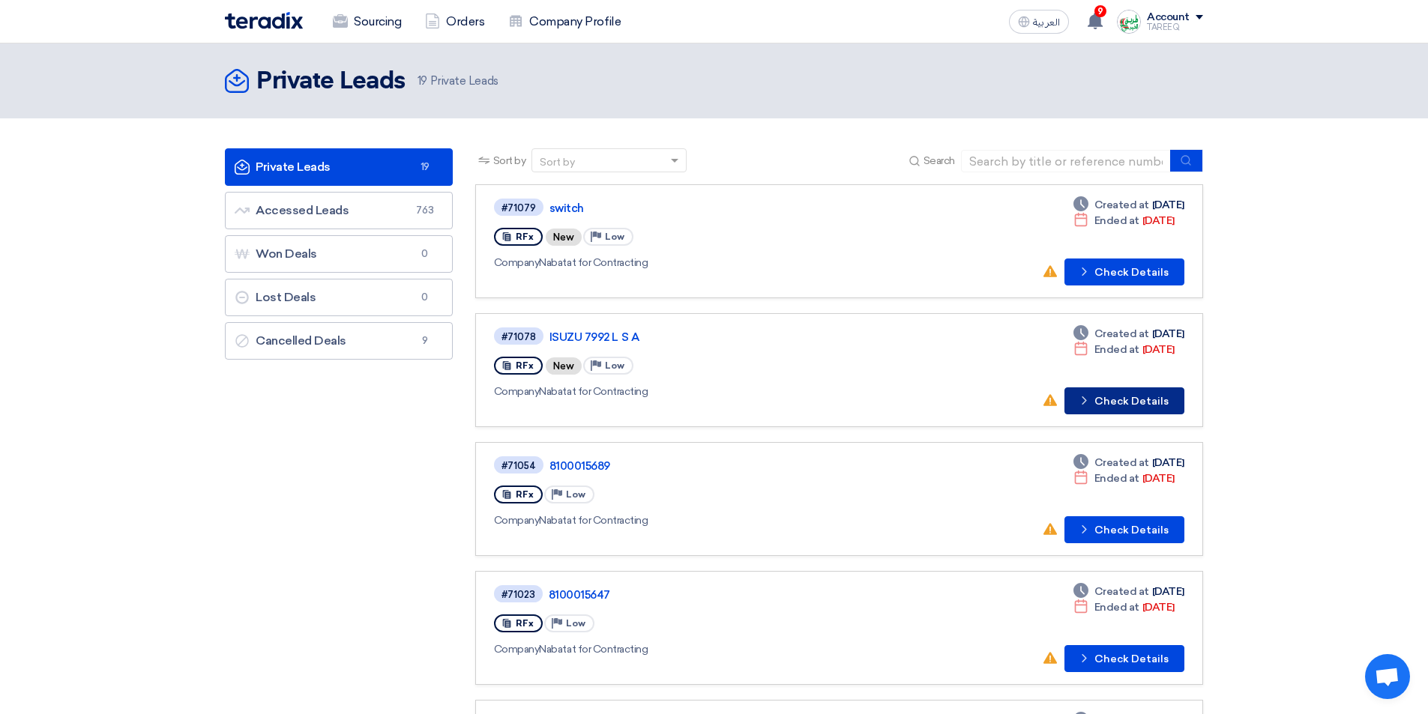
click at [1089, 410] on button "Check details Check Details" at bounding box center [1125, 401] width 120 height 27
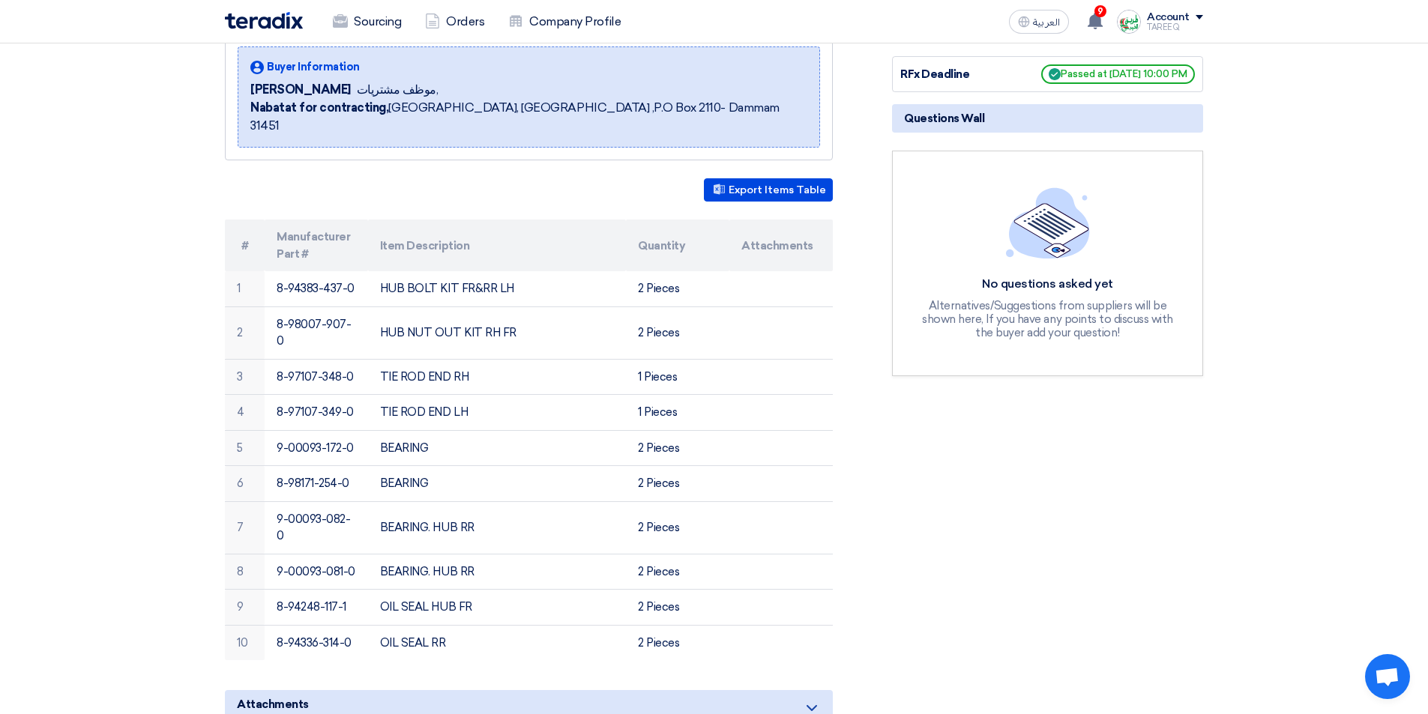
scroll to position [225, 0]
click at [1167, 427] on div "RFx Timeline RFx Deadline Passed at 8/18/25, 10:00 PM Questions Wall No questio…" at bounding box center [1048, 523] width 334 height 1044
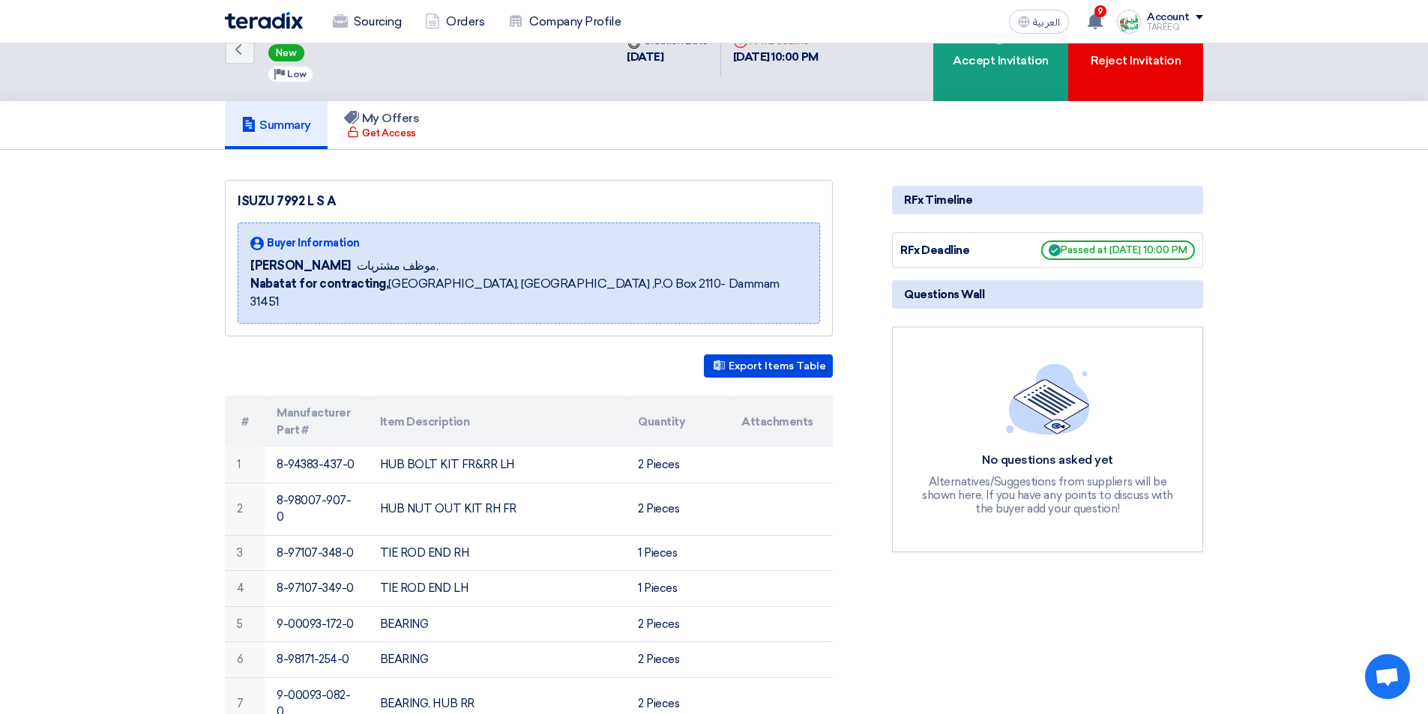
scroll to position [0, 0]
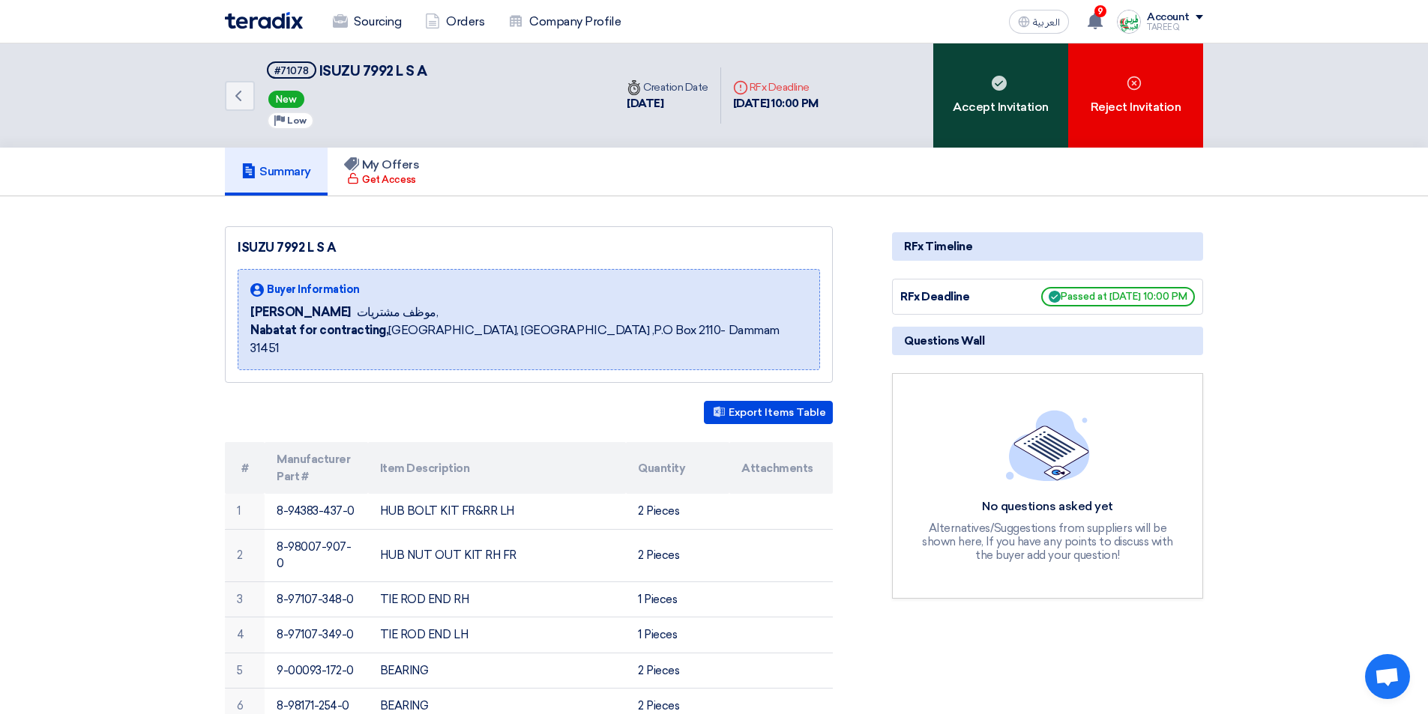
click at [961, 100] on div "Accept Invitation" at bounding box center [1000, 95] width 135 height 104
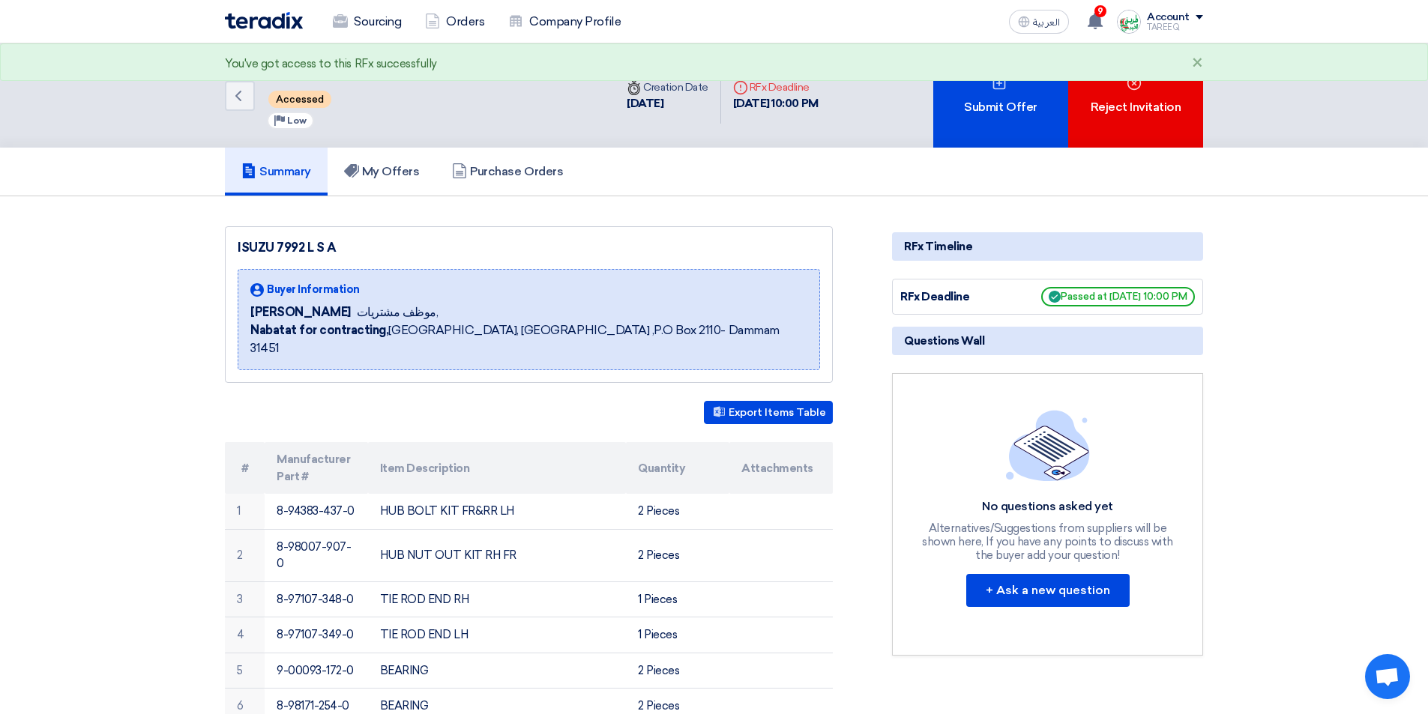
click at [959, 100] on div "Submit Offer" at bounding box center [1000, 95] width 135 height 104
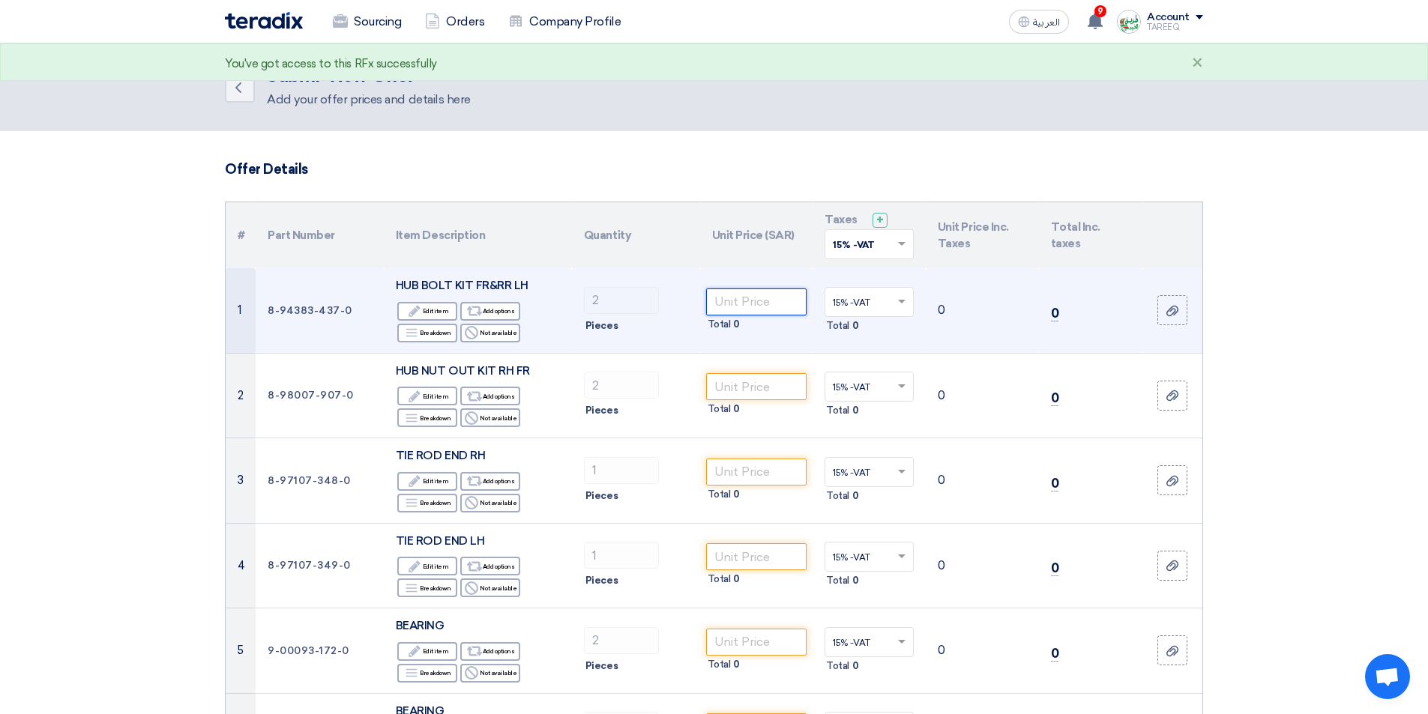
click at [735, 294] on input "number" at bounding box center [756, 302] width 101 height 27
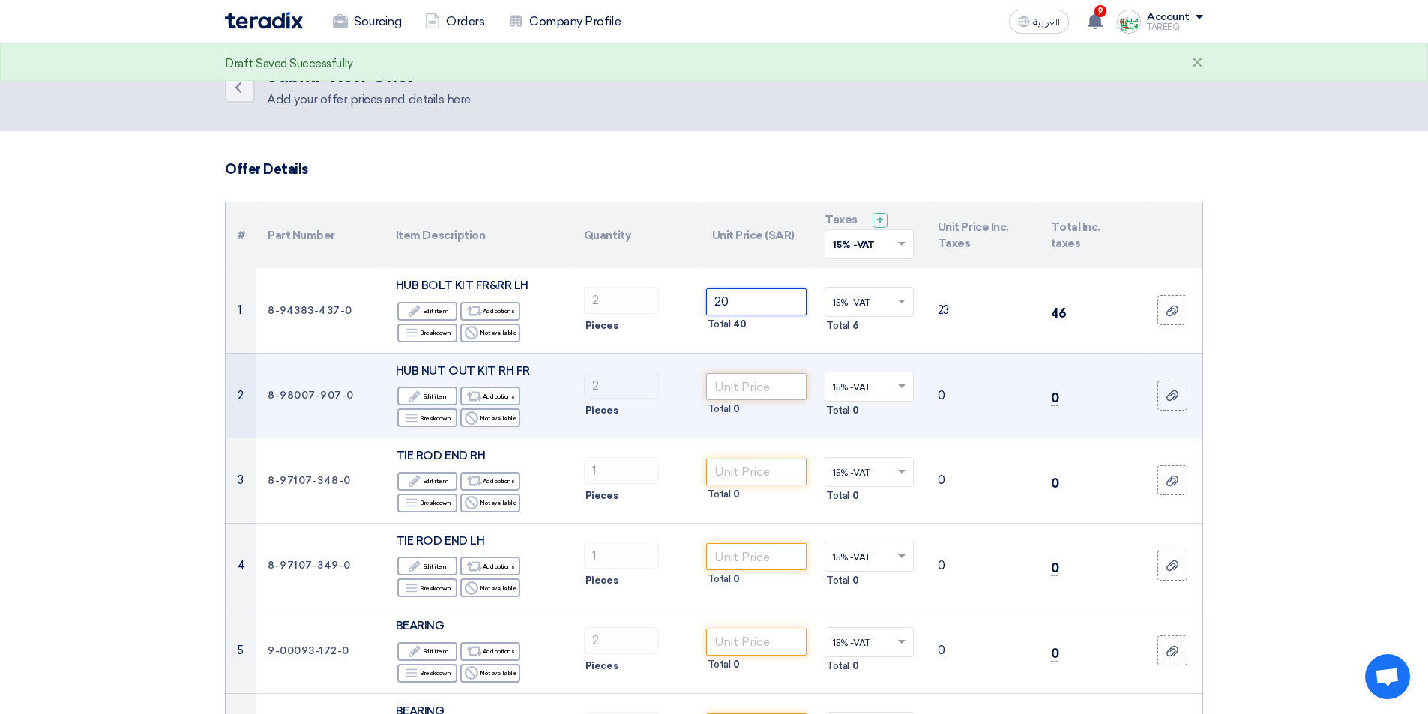
type input "20"
click at [735, 375] on input "number" at bounding box center [756, 386] width 101 height 27
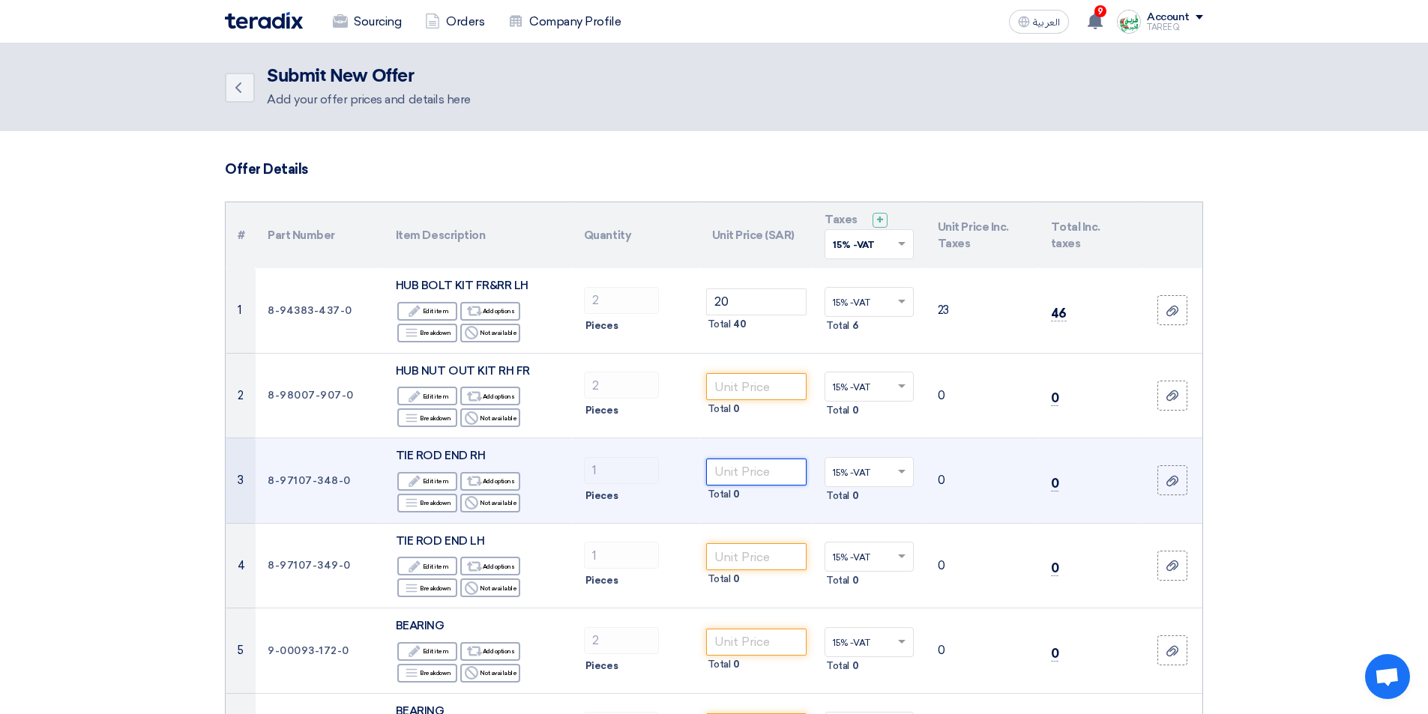
click at [770, 476] on input "number" at bounding box center [756, 472] width 101 height 27
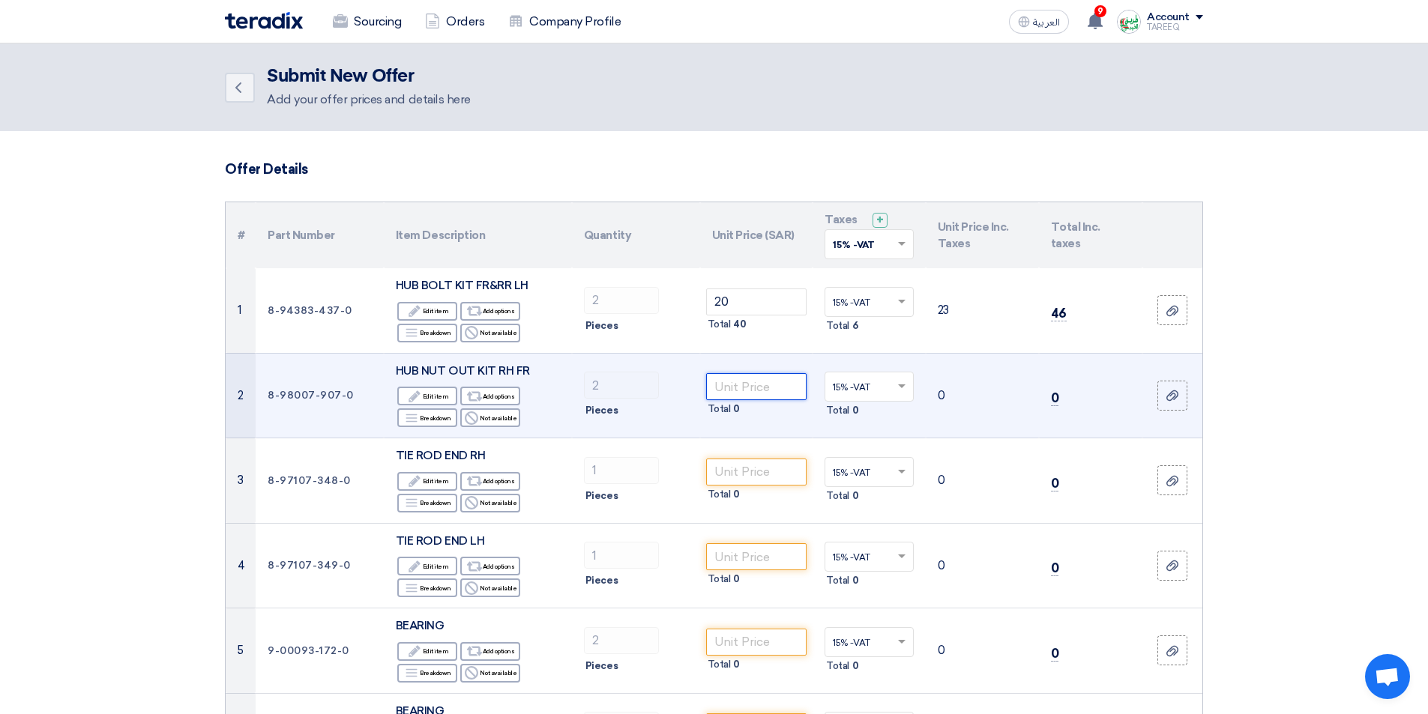
click at [755, 391] on input "number" at bounding box center [756, 386] width 101 height 27
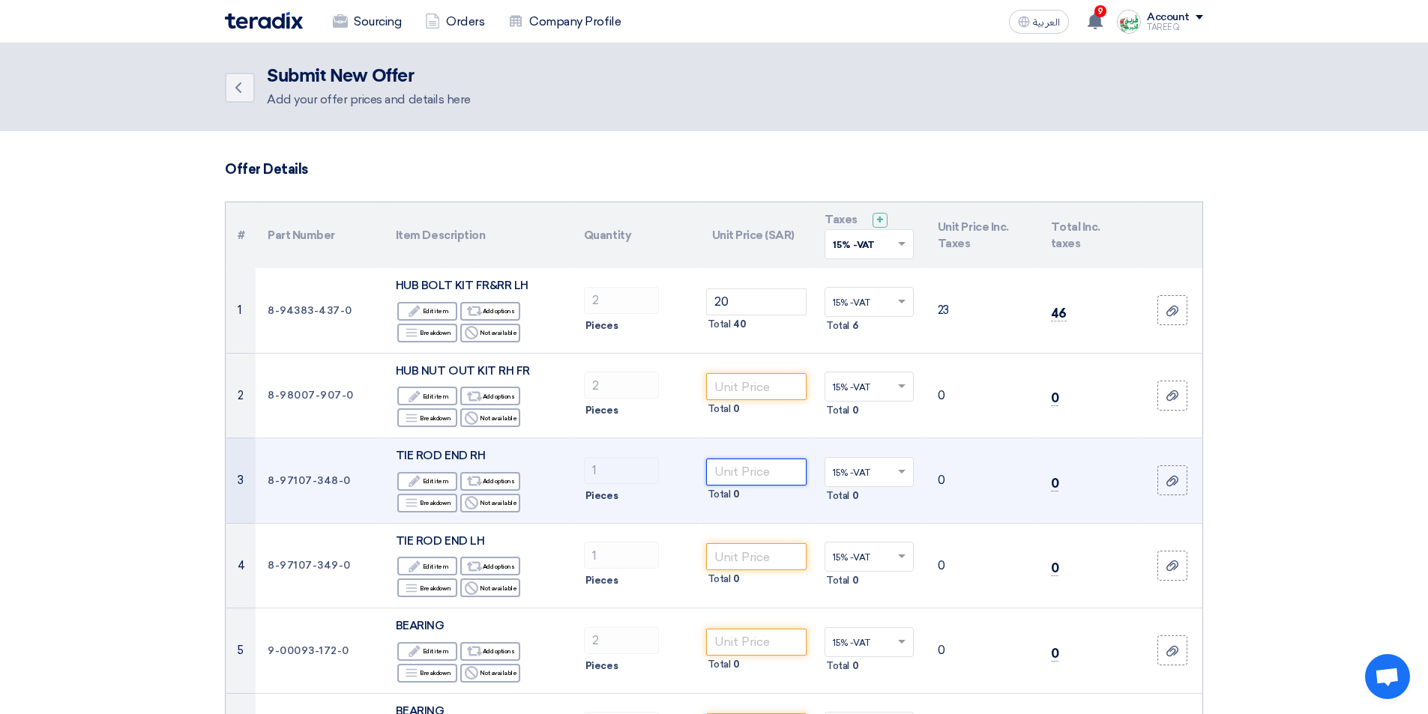
click at [774, 470] on input "number" at bounding box center [756, 472] width 101 height 27
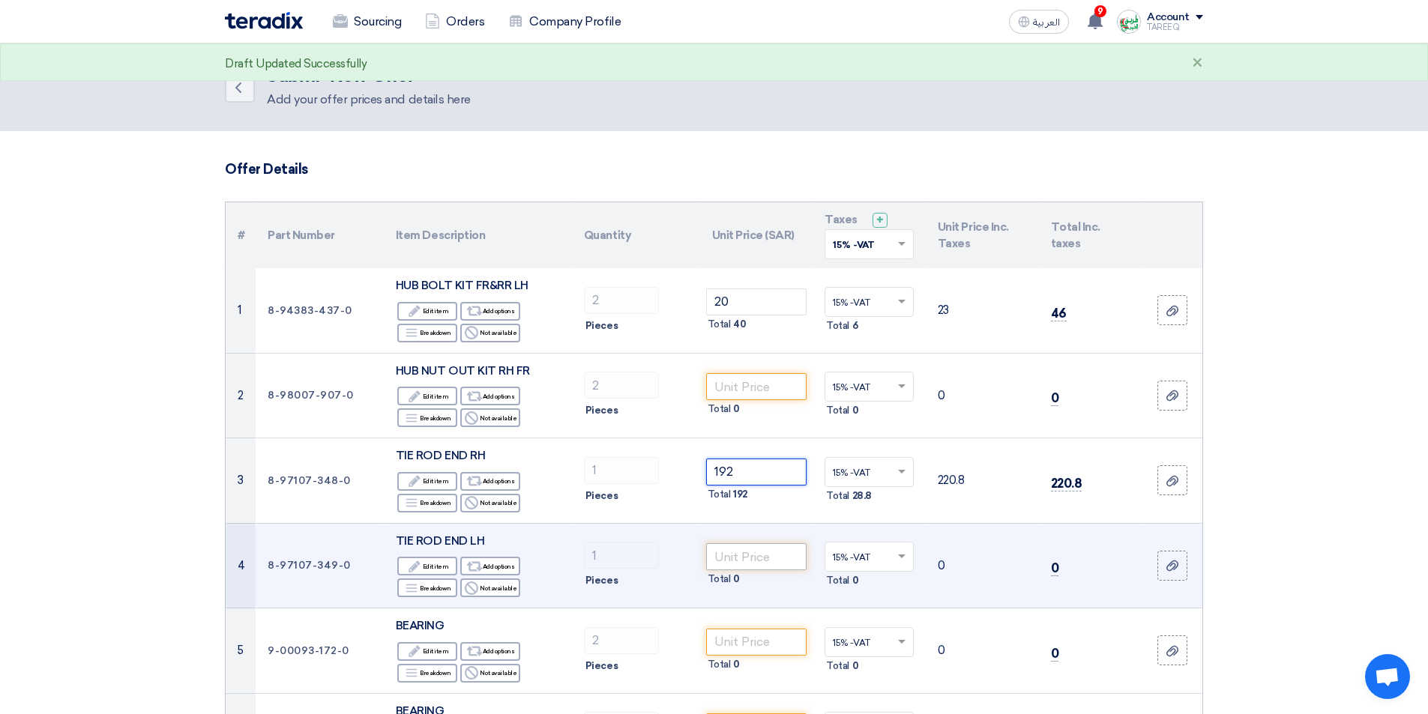
type input "192"
click at [747, 558] on input "number" at bounding box center [756, 557] width 101 height 27
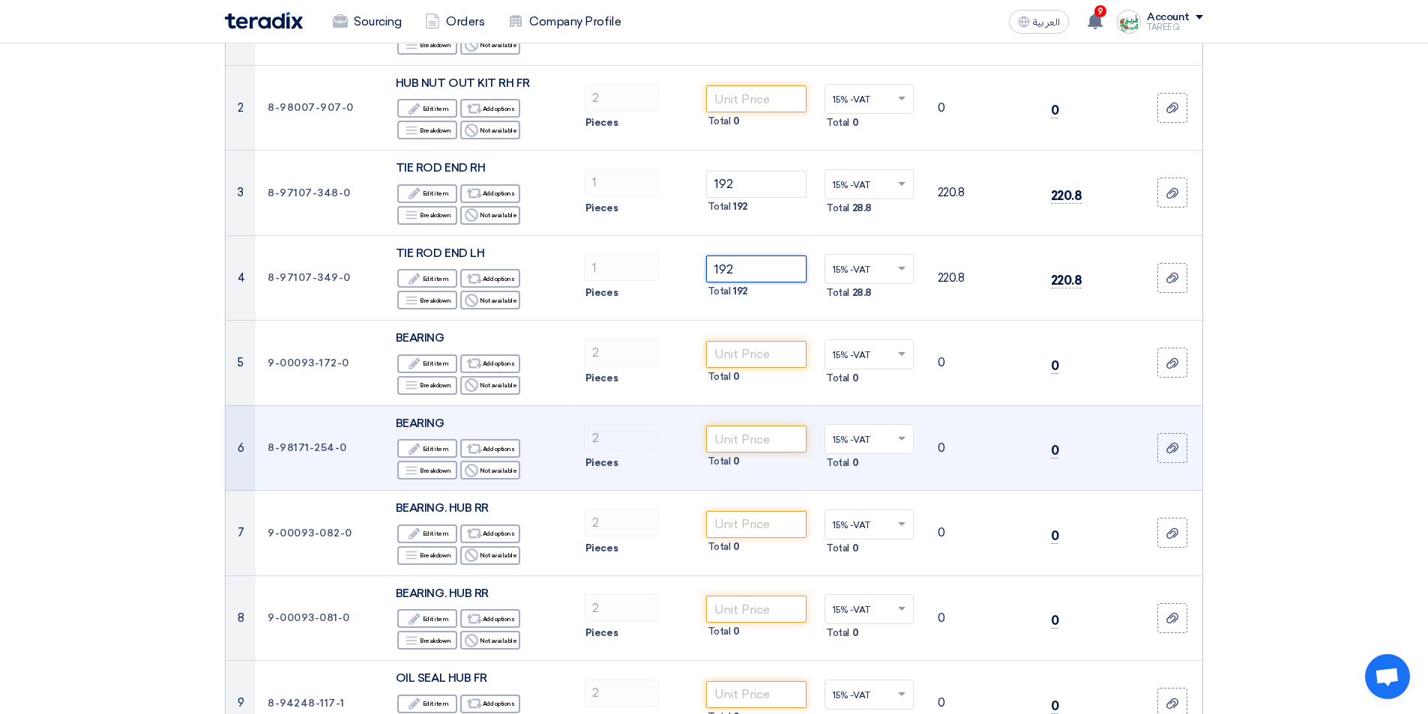
scroll to position [300, 0]
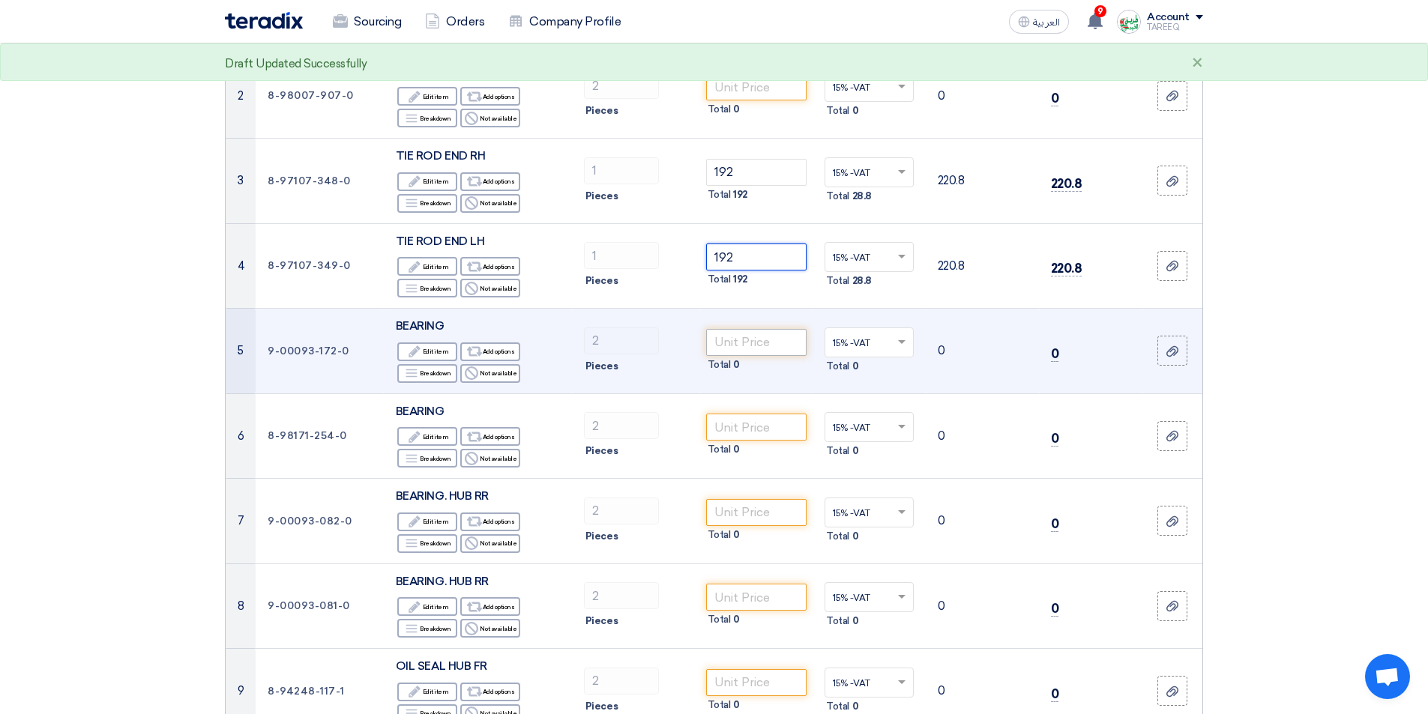
type input "192"
click at [746, 349] on input "number" at bounding box center [756, 342] width 101 height 27
click at [755, 351] on input "number" at bounding box center [756, 342] width 101 height 27
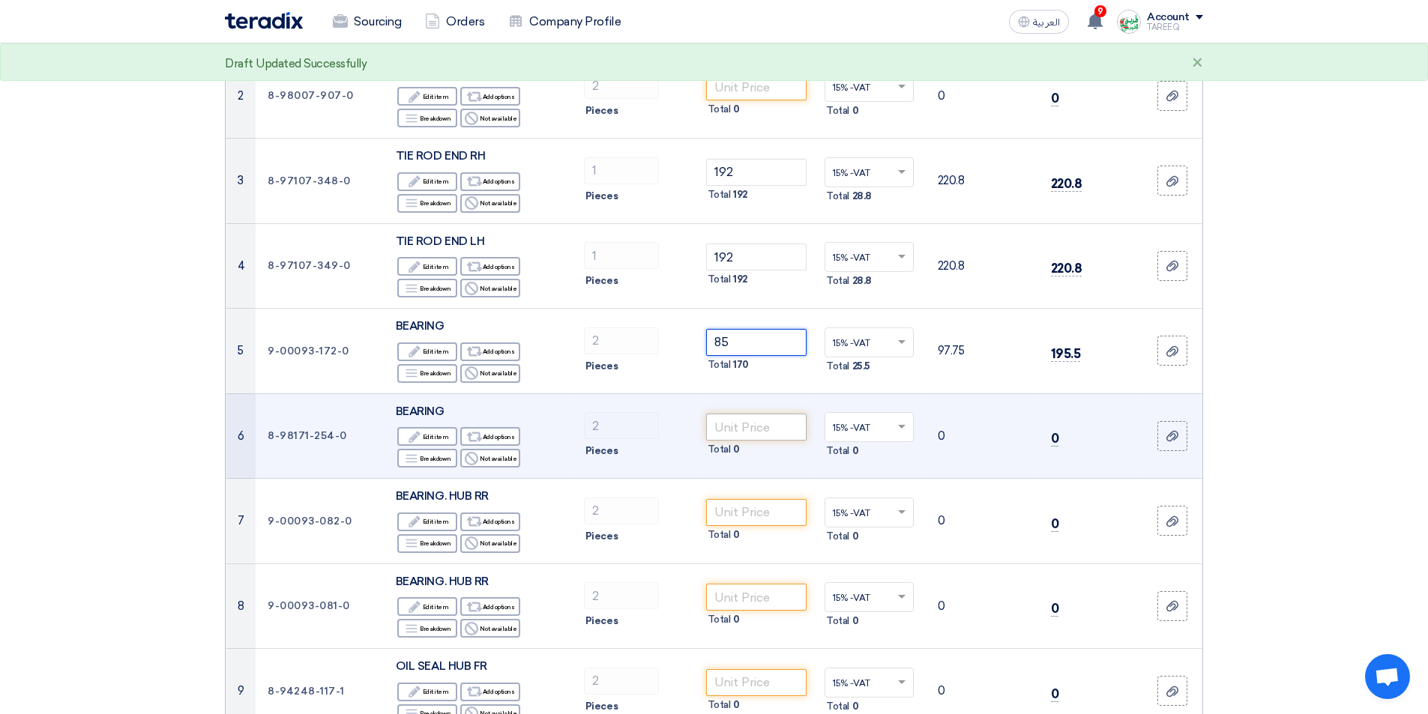
type input "85"
click at [732, 427] on input "number" at bounding box center [756, 427] width 101 height 27
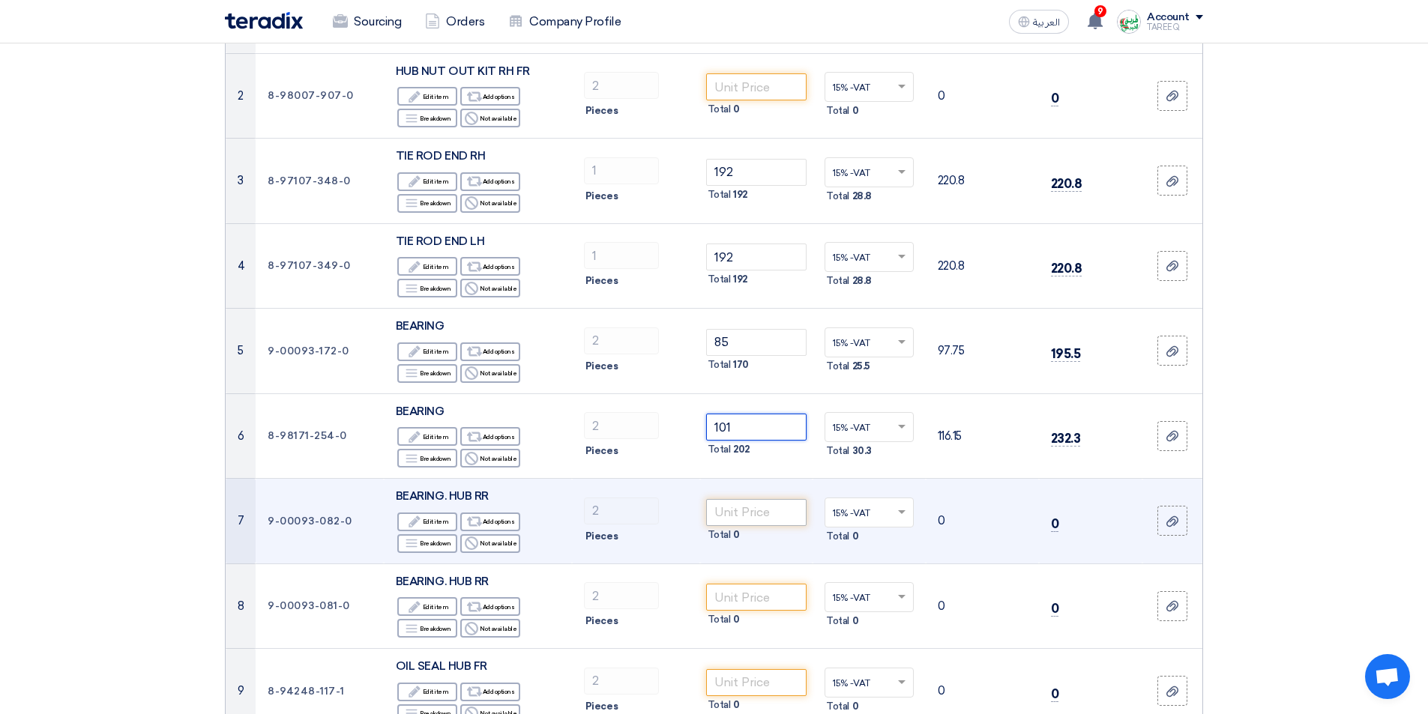
type input "101"
click at [732, 508] on input "number" at bounding box center [756, 512] width 101 height 27
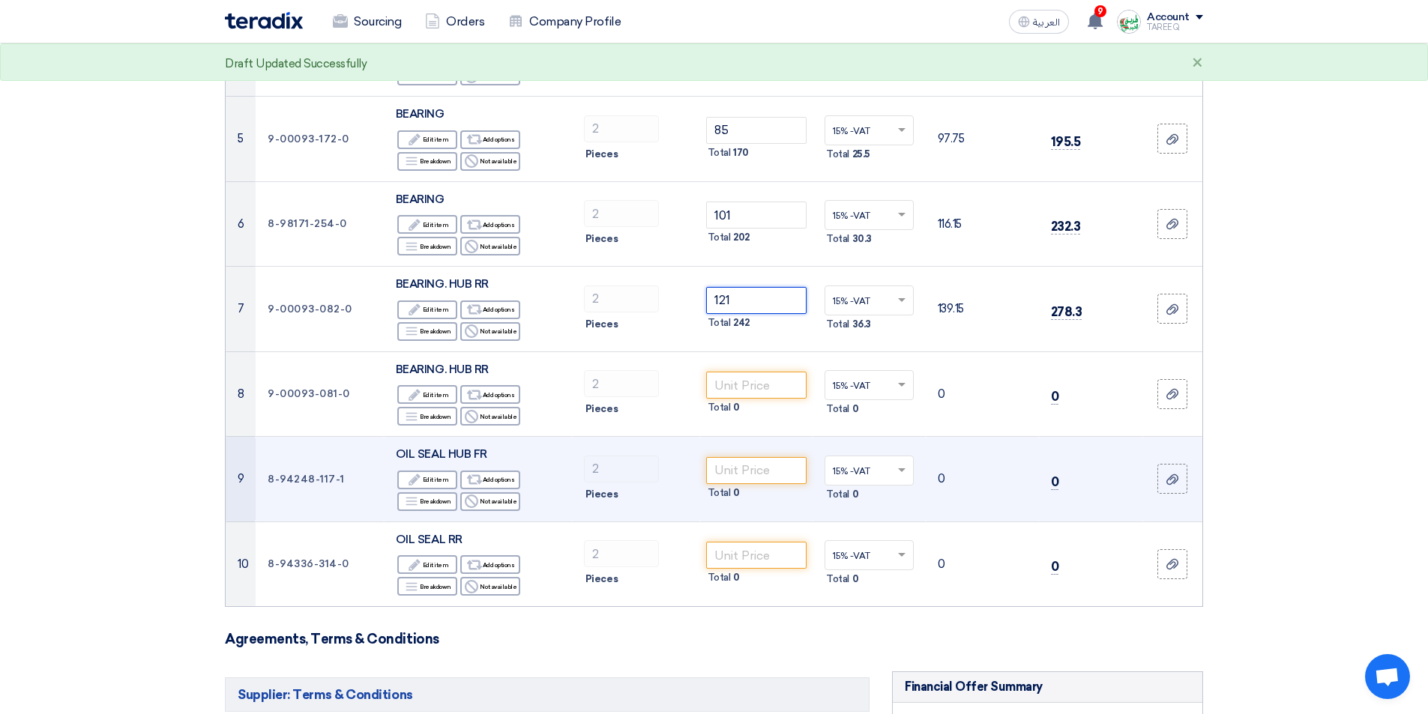
scroll to position [525, 0]
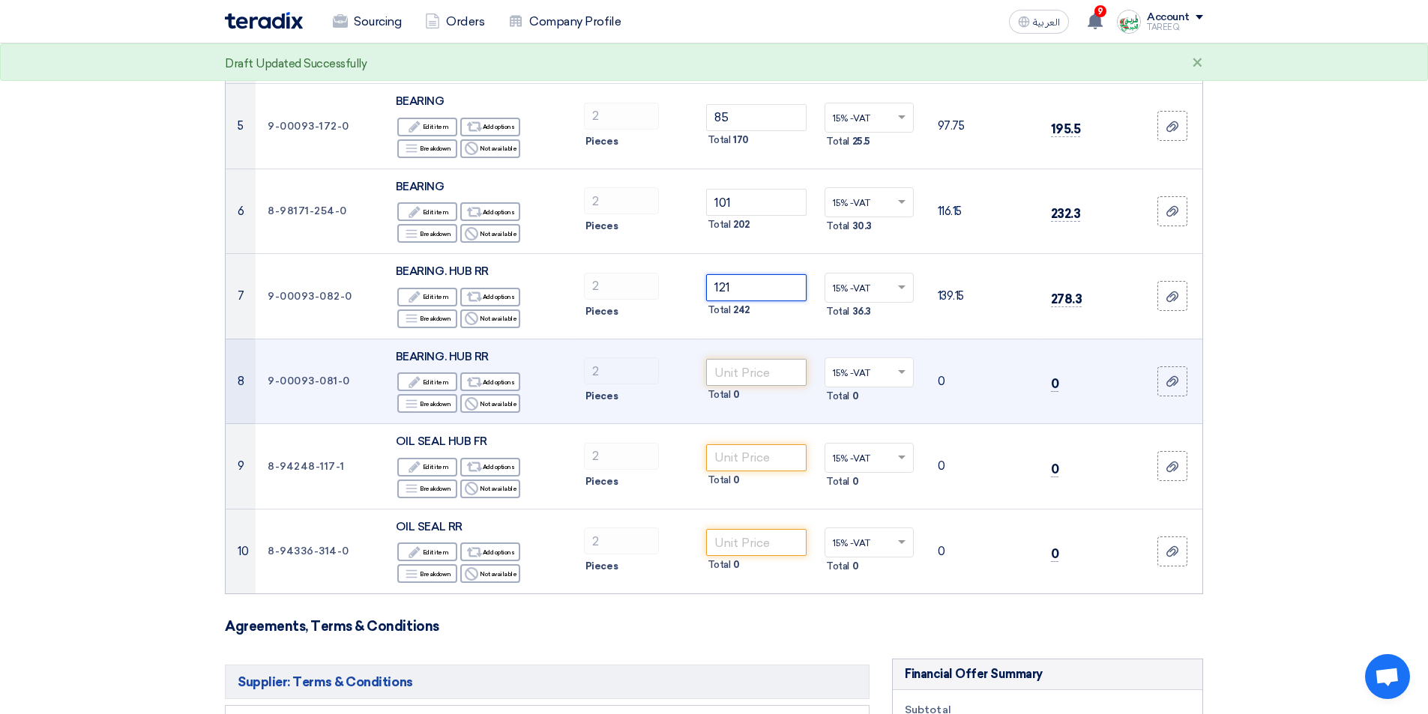
type input "121"
click at [727, 381] on input "number" at bounding box center [756, 372] width 101 height 27
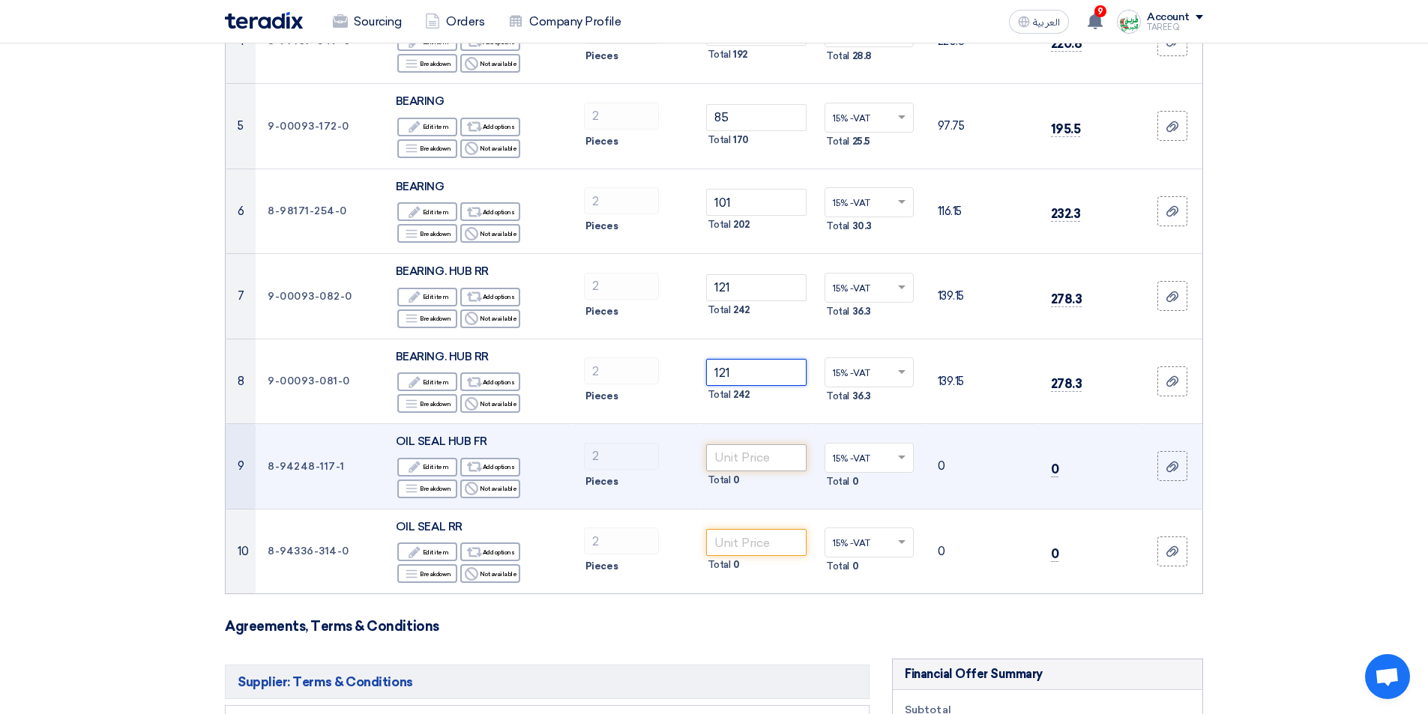
type input "121"
drag, startPoint x: 739, startPoint y: 448, endPoint x: 737, endPoint y: 456, distance: 8.5
click at [738, 451] on input "number" at bounding box center [756, 458] width 101 height 27
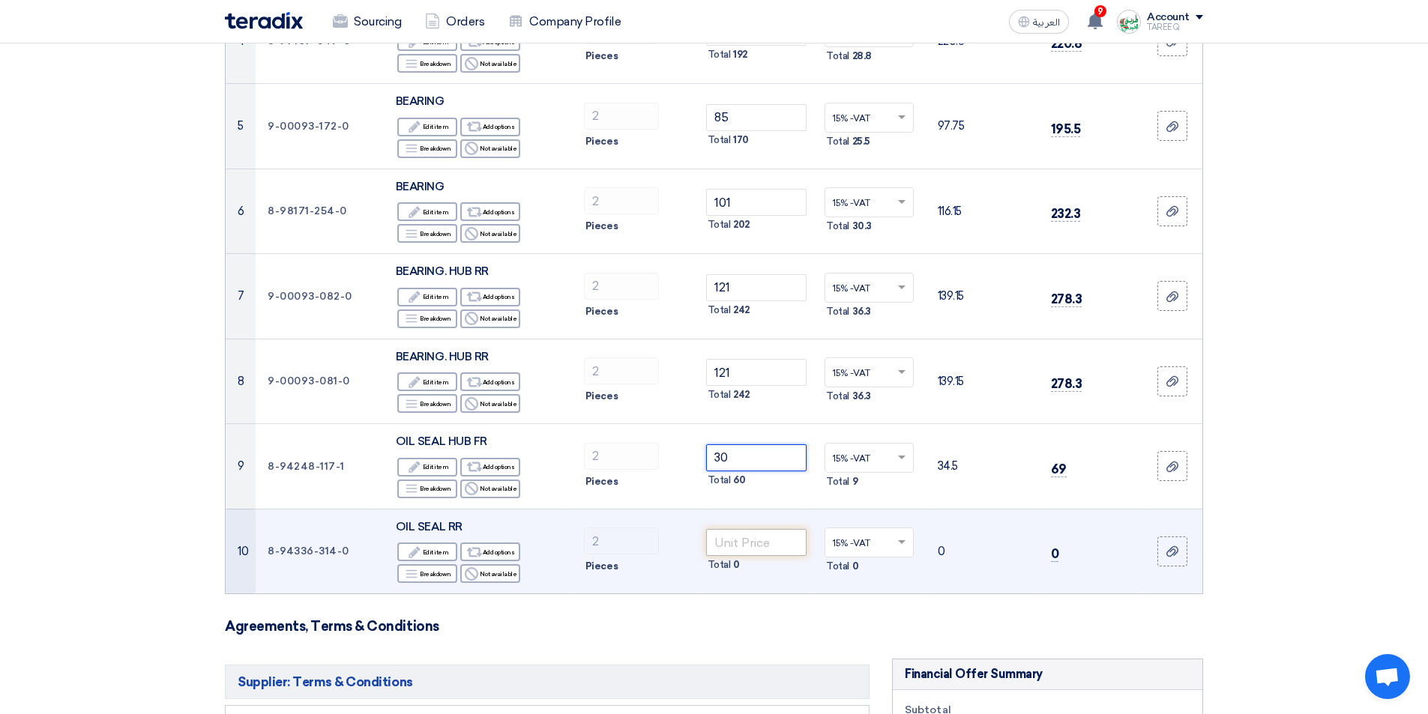
type input "30"
drag, startPoint x: 727, startPoint y: 537, endPoint x: 738, endPoint y: 546, distance: 14.4
click at [728, 537] on input "number" at bounding box center [756, 542] width 101 height 27
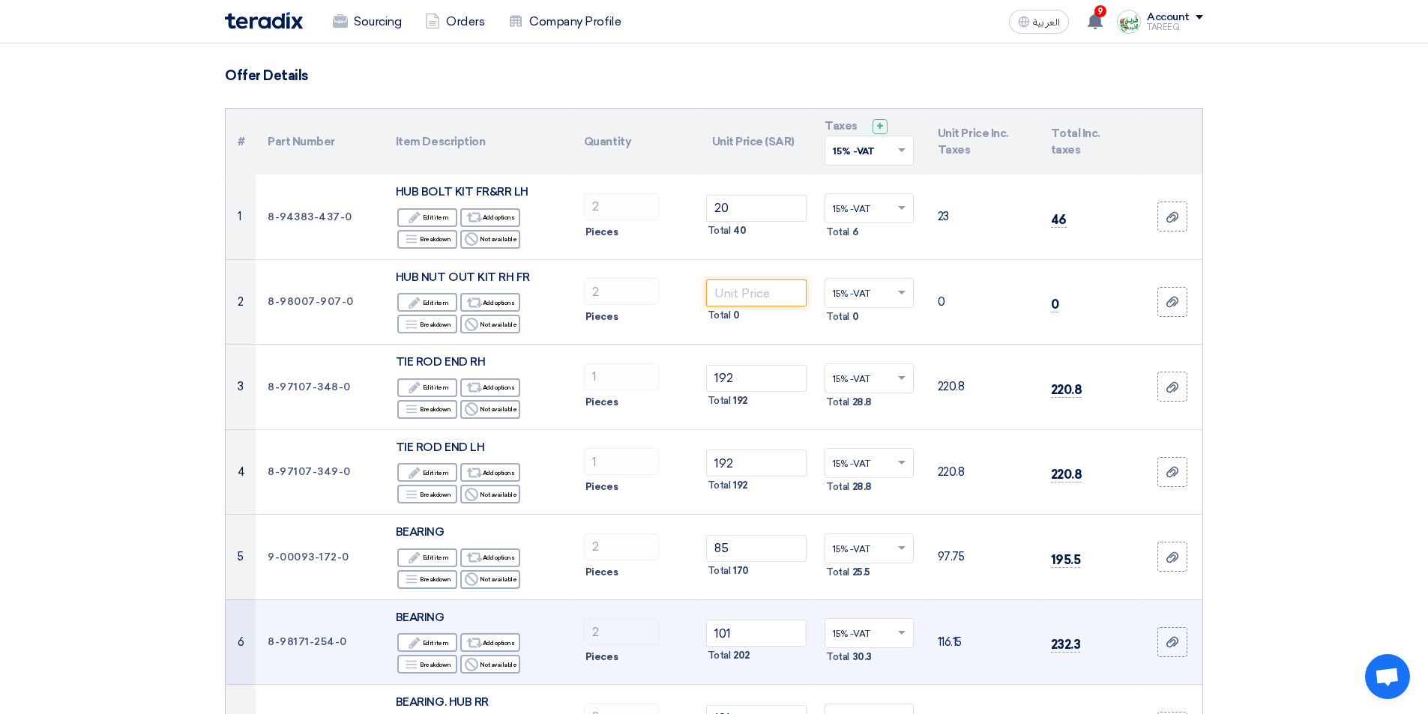
scroll to position [75, 0]
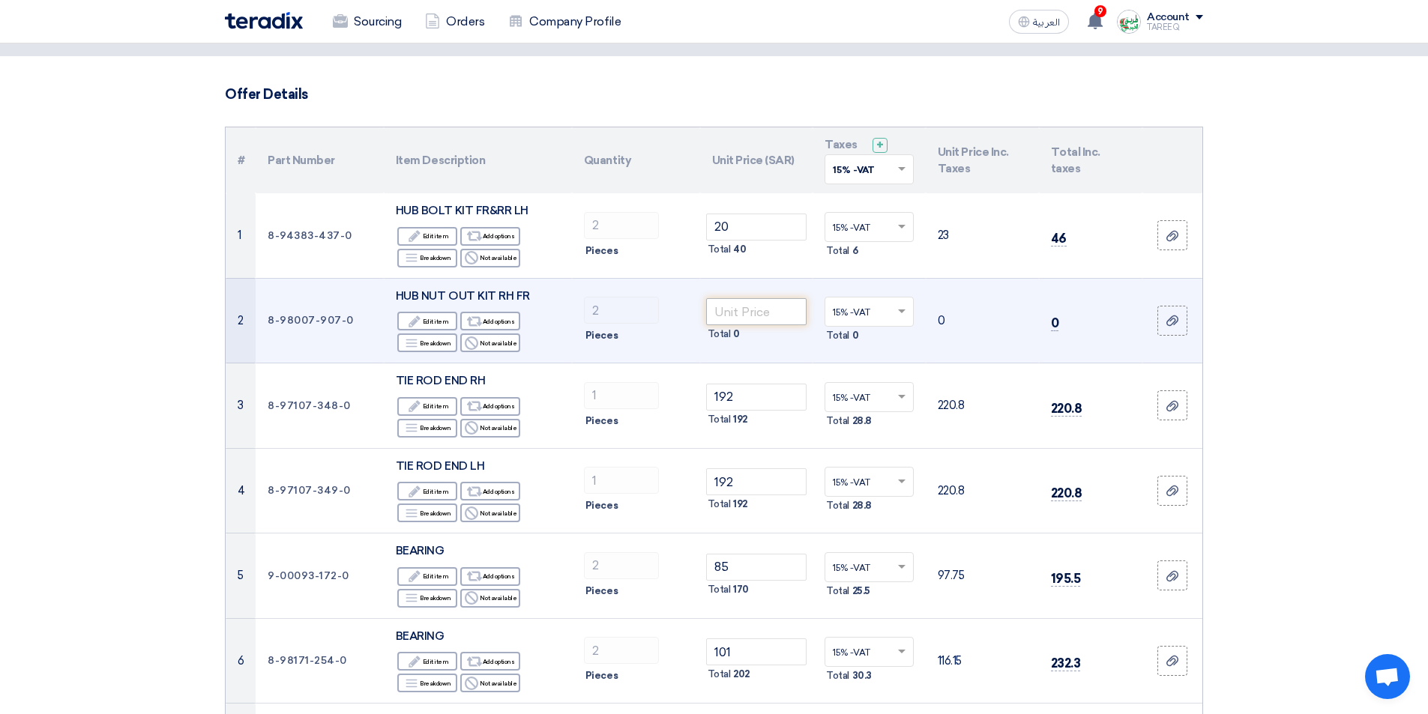
type input "30"
click at [765, 313] on input "number" at bounding box center [756, 311] width 101 height 27
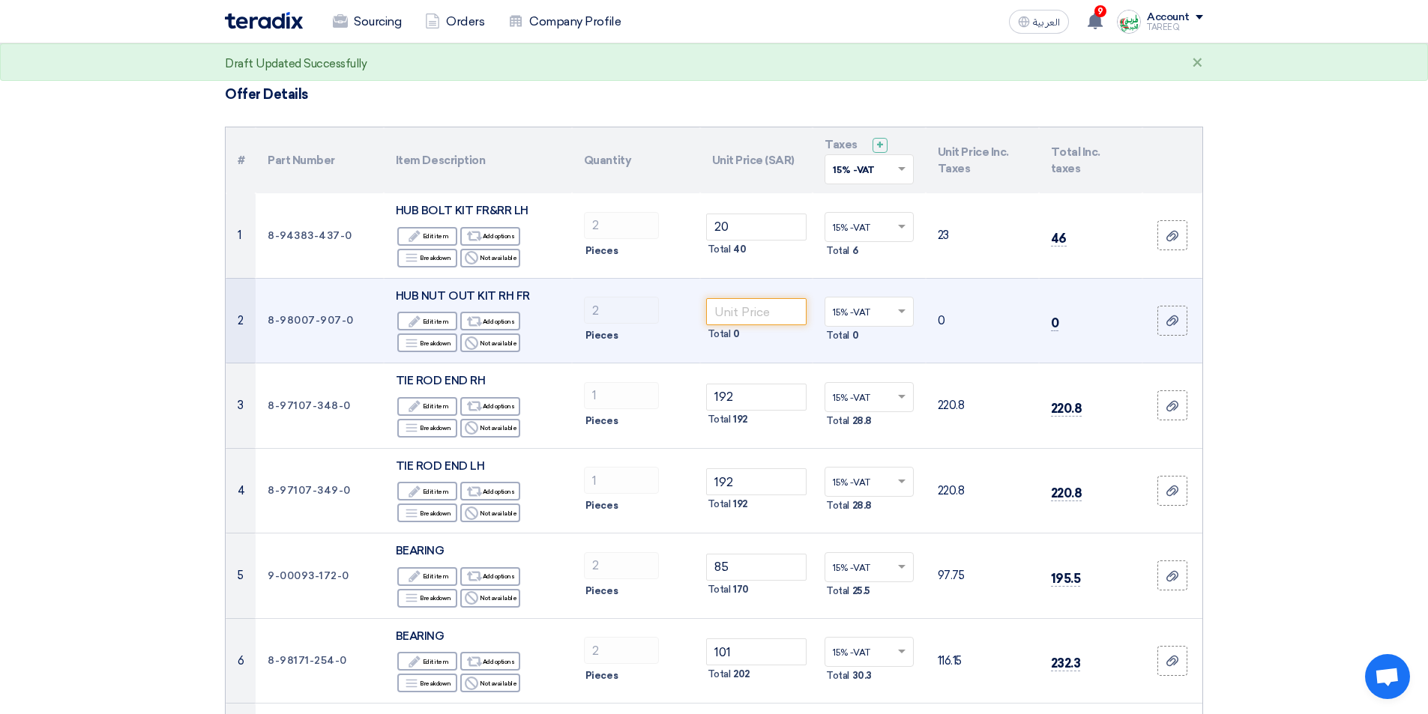
click at [301, 323] on td "8-98007-907-0" at bounding box center [320, 320] width 128 height 85
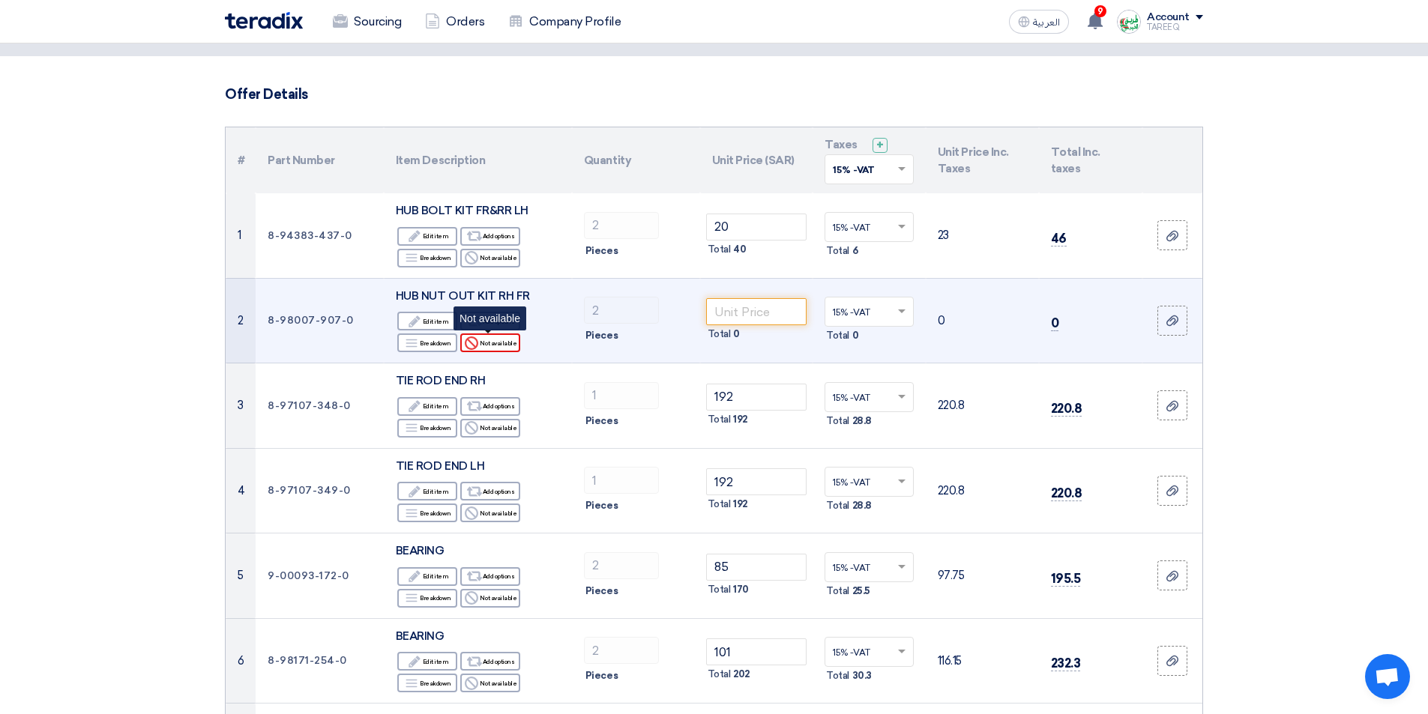
copy tr "8-98007-907-0"
click at [752, 316] on input "number" at bounding box center [756, 311] width 101 height 27
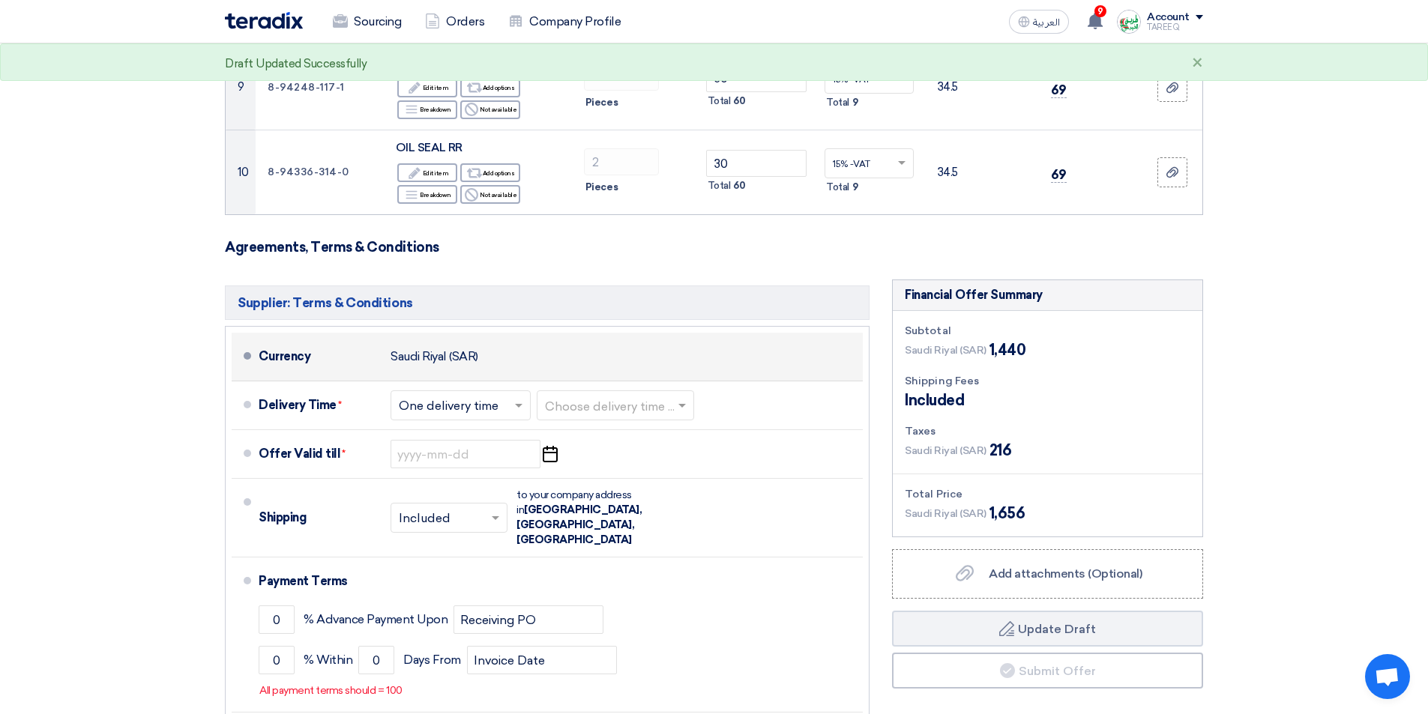
scroll to position [900, 0]
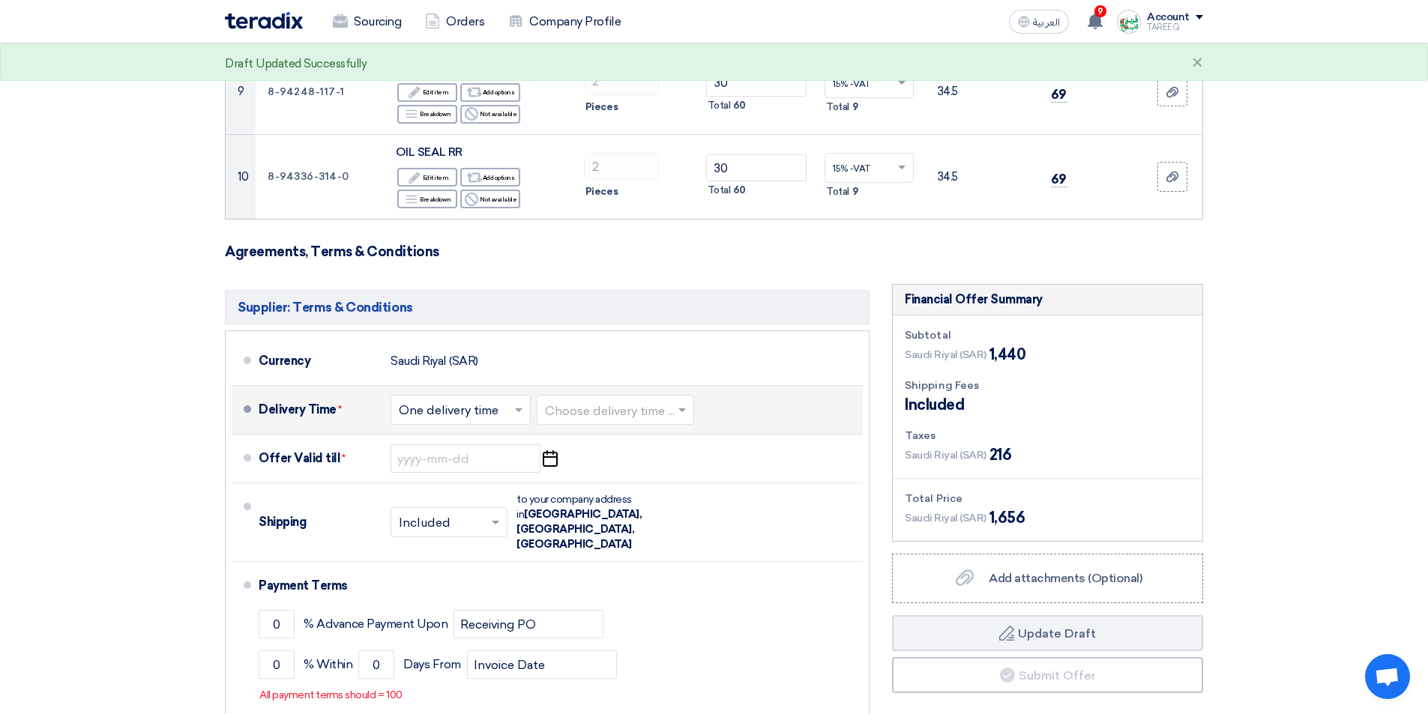
type input "20"
click at [583, 407] on input "text" at bounding box center [616, 412] width 142 height 22
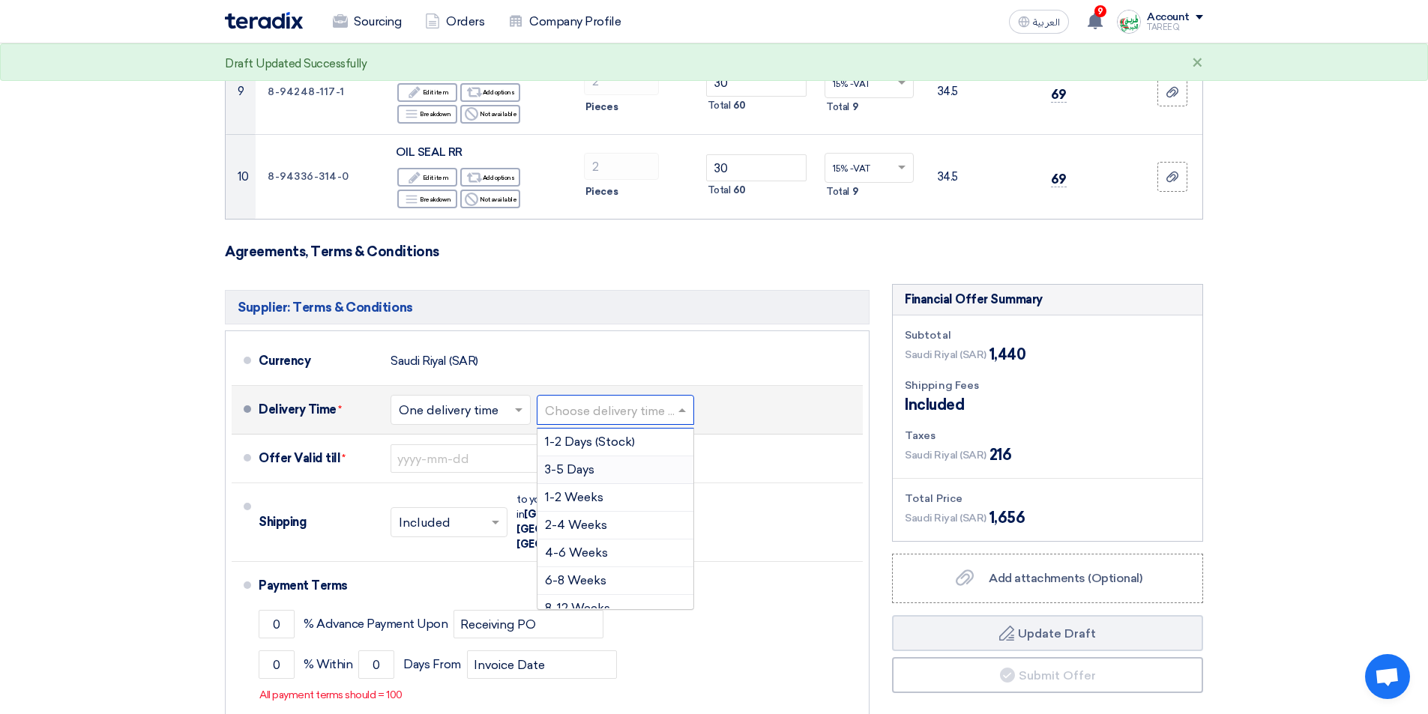
click at [569, 476] on div "3-5 Days" at bounding box center [616, 471] width 156 height 28
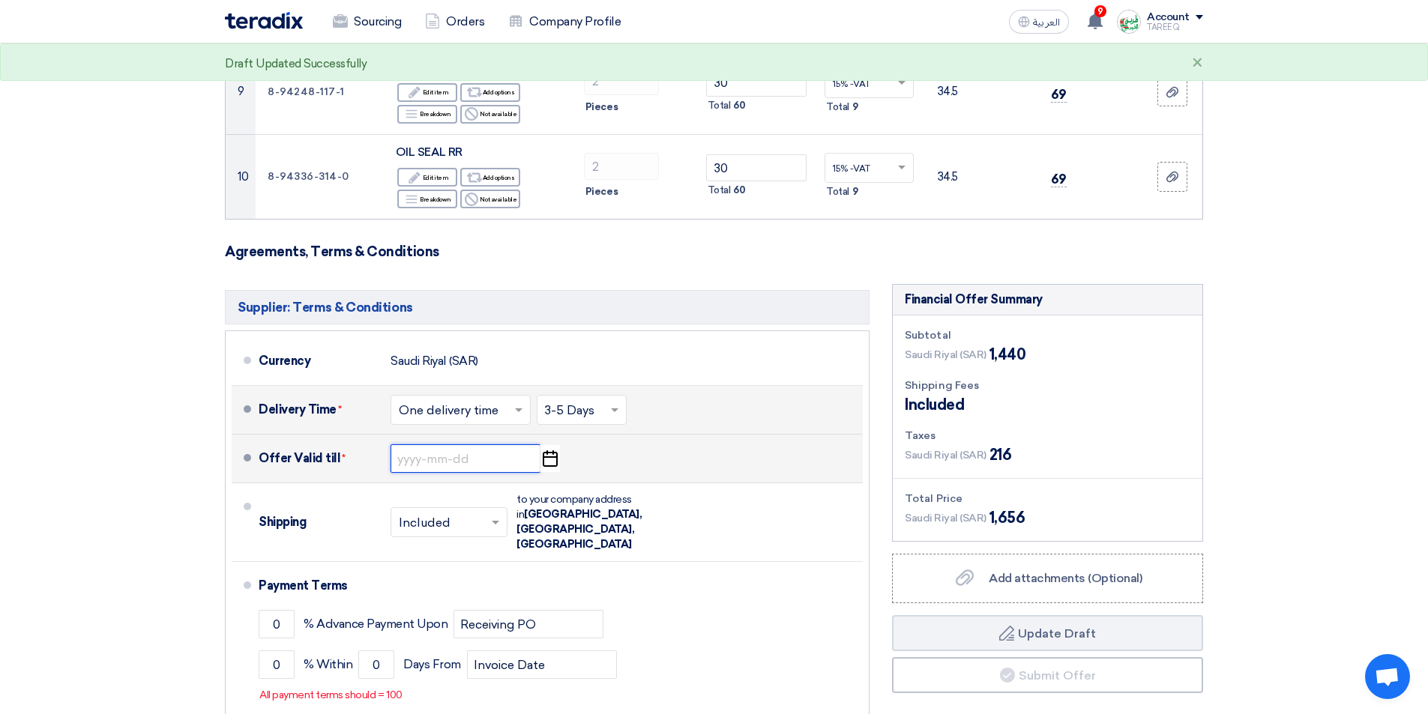
click at [409, 460] on input at bounding box center [466, 459] width 150 height 28
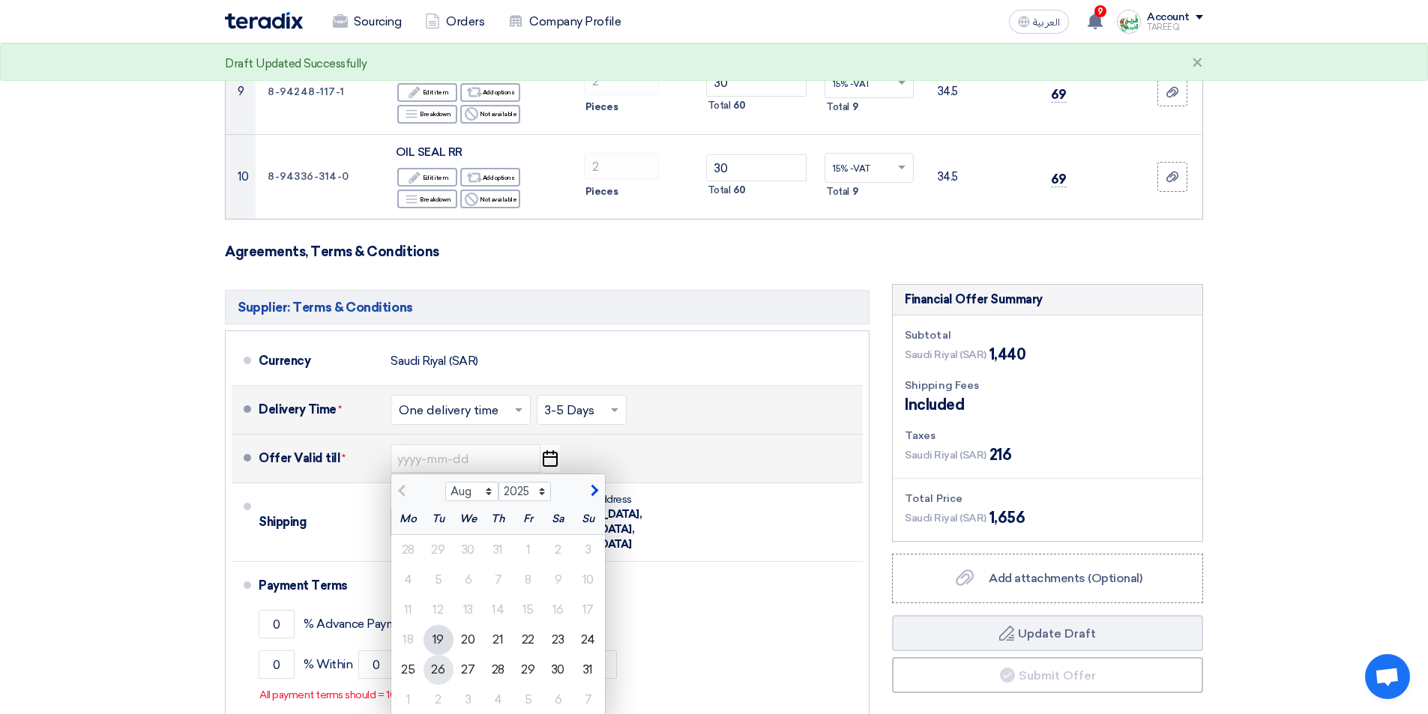
click at [439, 674] on div "26" at bounding box center [439, 670] width 30 height 30
type input "8/26/2025"
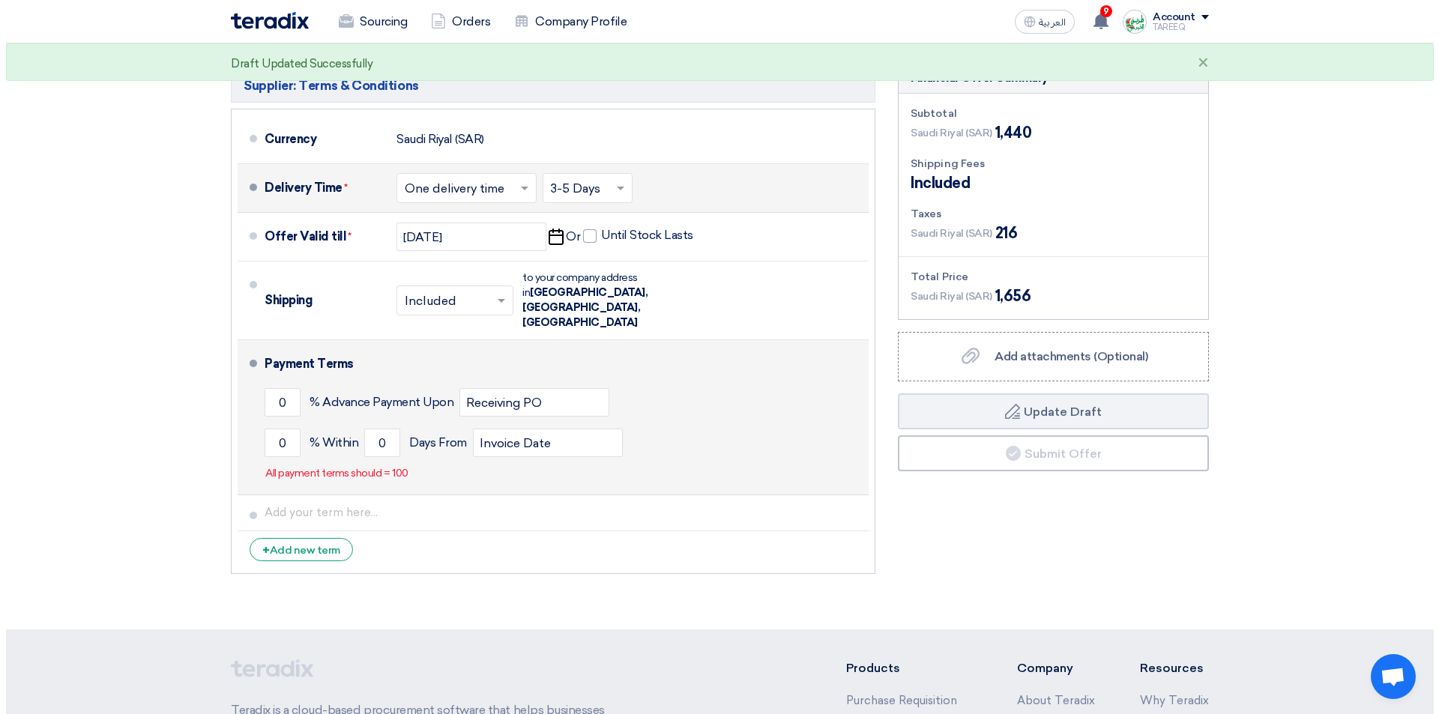
scroll to position [1125, 0]
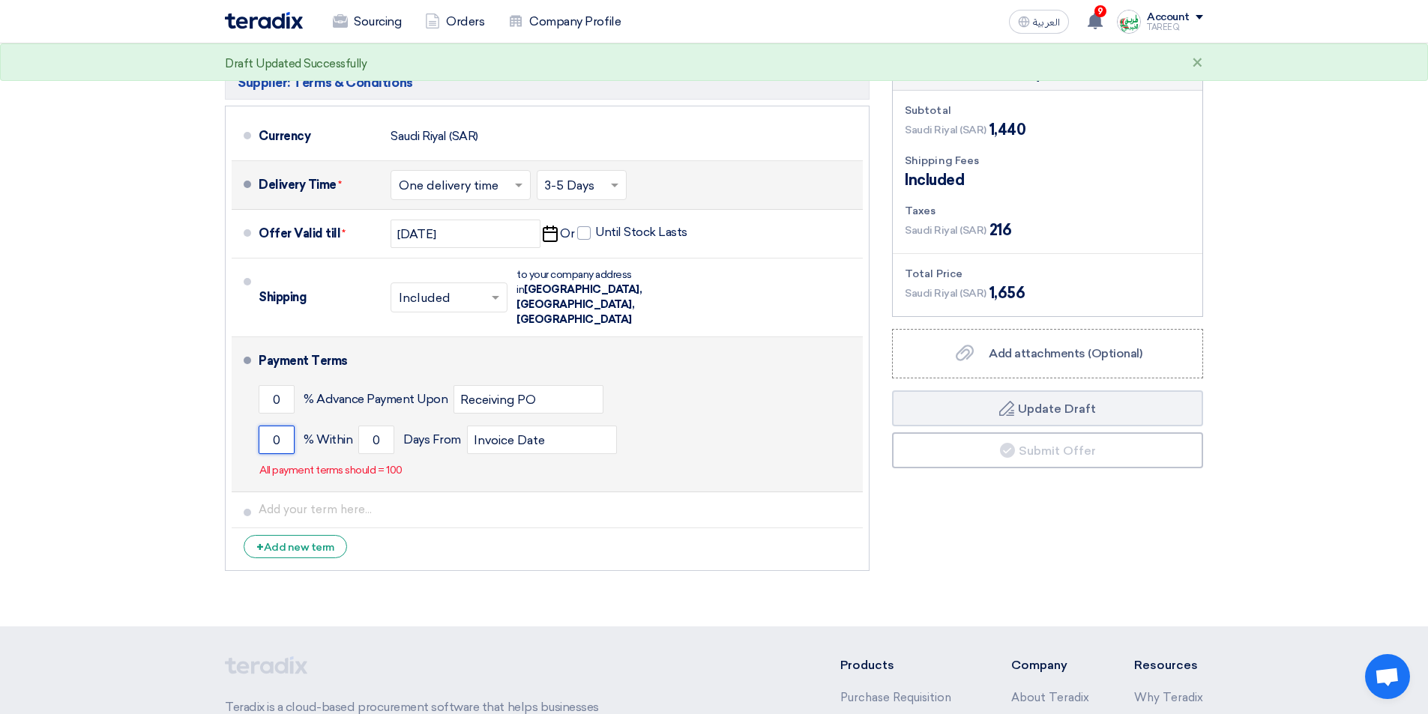
click at [265, 426] on input "0" at bounding box center [277, 440] width 36 height 28
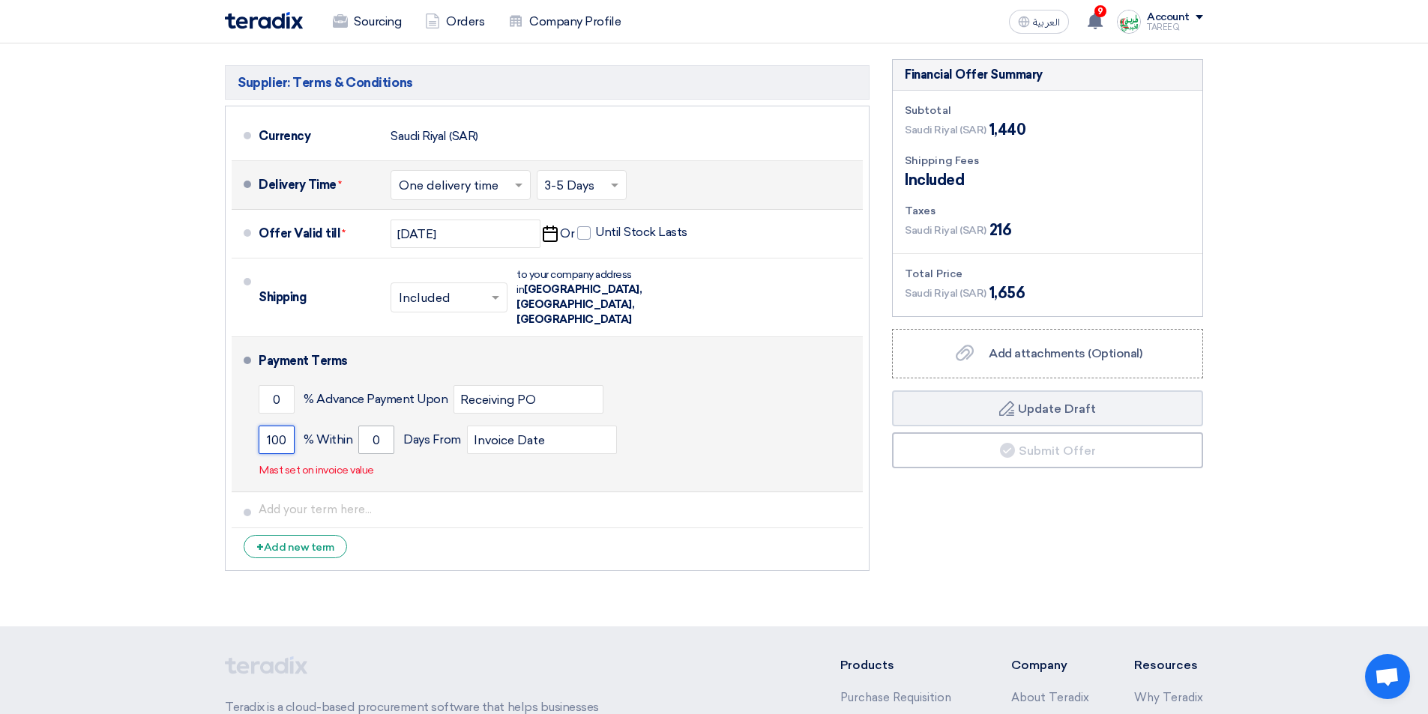
type input "100"
drag, startPoint x: 367, startPoint y: 415, endPoint x: 358, endPoint y: 416, distance: 9.1
click at [367, 426] on input "0" at bounding box center [376, 440] width 36 height 28
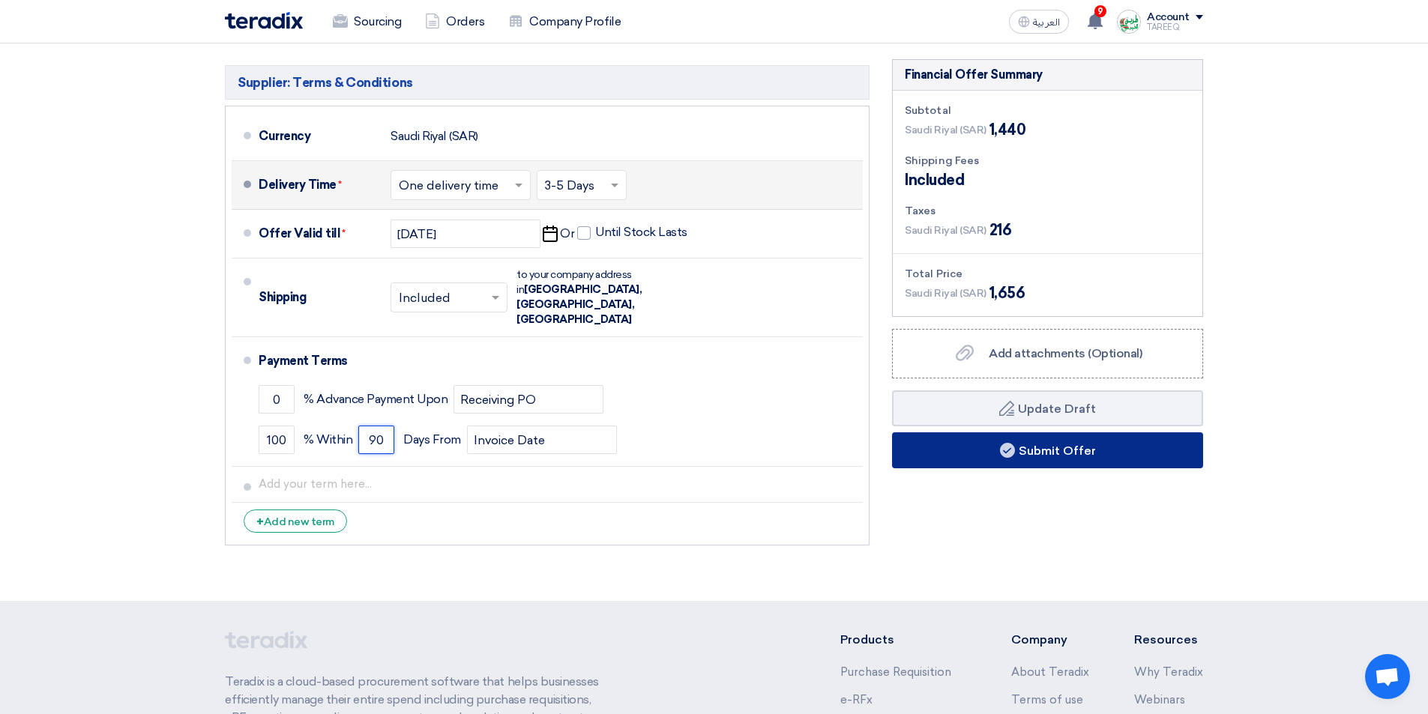
type input "90"
click at [924, 452] on button "Submit Offer" at bounding box center [1047, 451] width 311 height 36
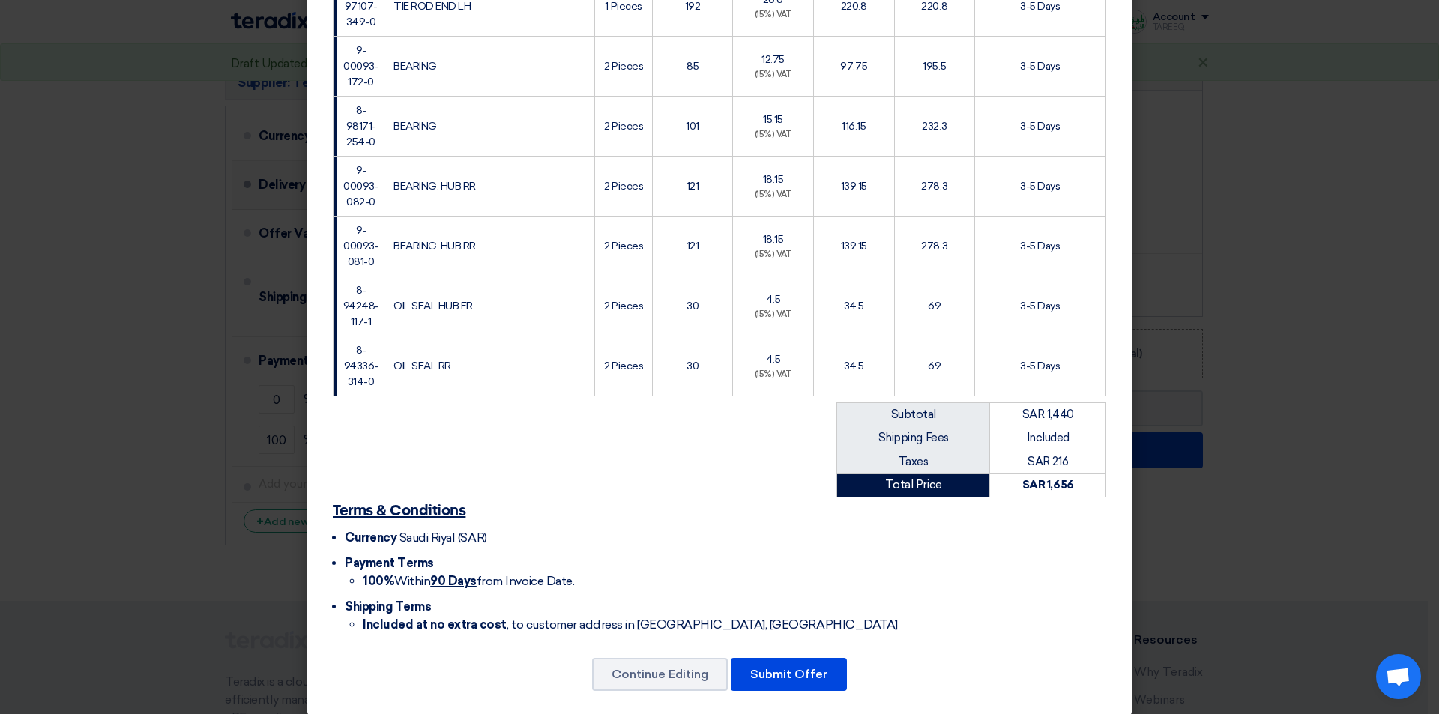
scroll to position [511, 0]
click at [760, 659] on button "Submit Offer" at bounding box center [789, 673] width 116 height 33
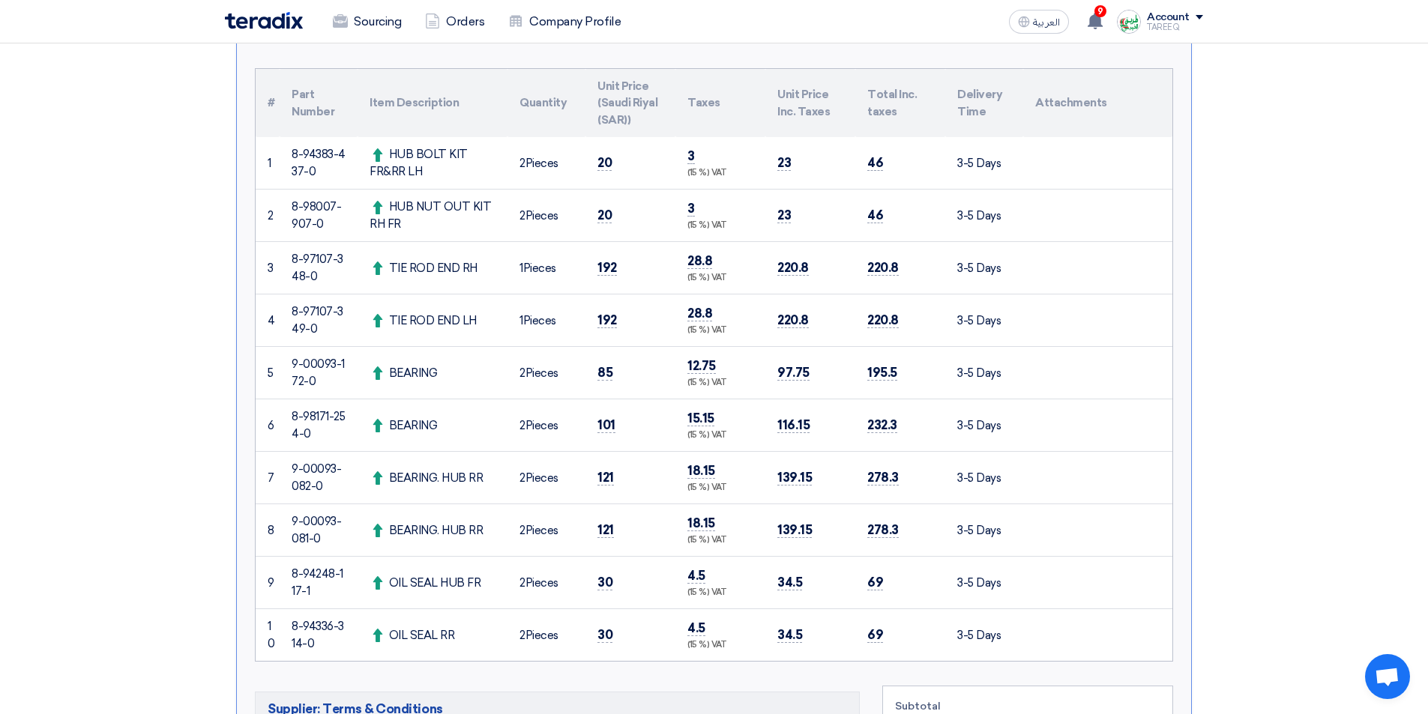
scroll to position [600, 0]
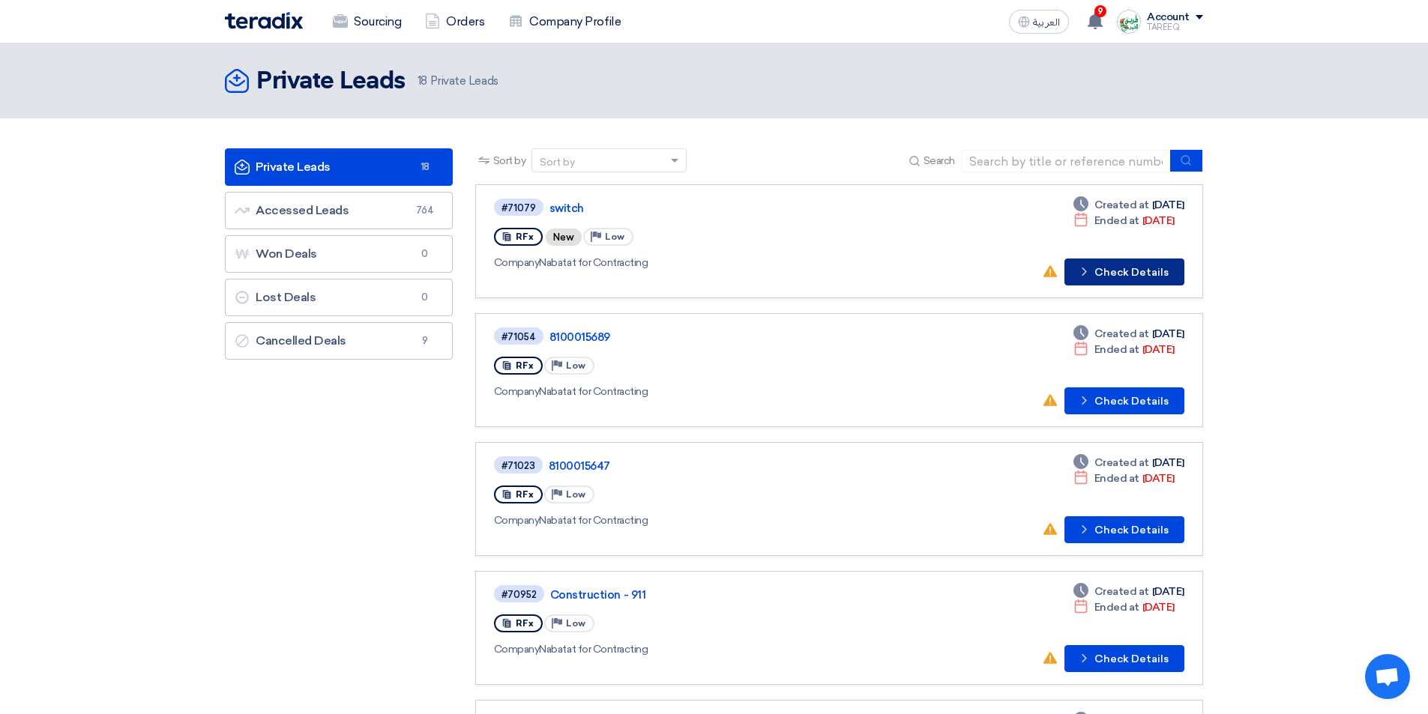
click at [1159, 274] on button "Check details Check Details" at bounding box center [1125, 272] width 120 height 27
click at [1105, 406] on button "Check details Check Details" at bounding box center [1125, 401] width 120 height 27
